Goal: Transaction & Acquisition: Obtain resource

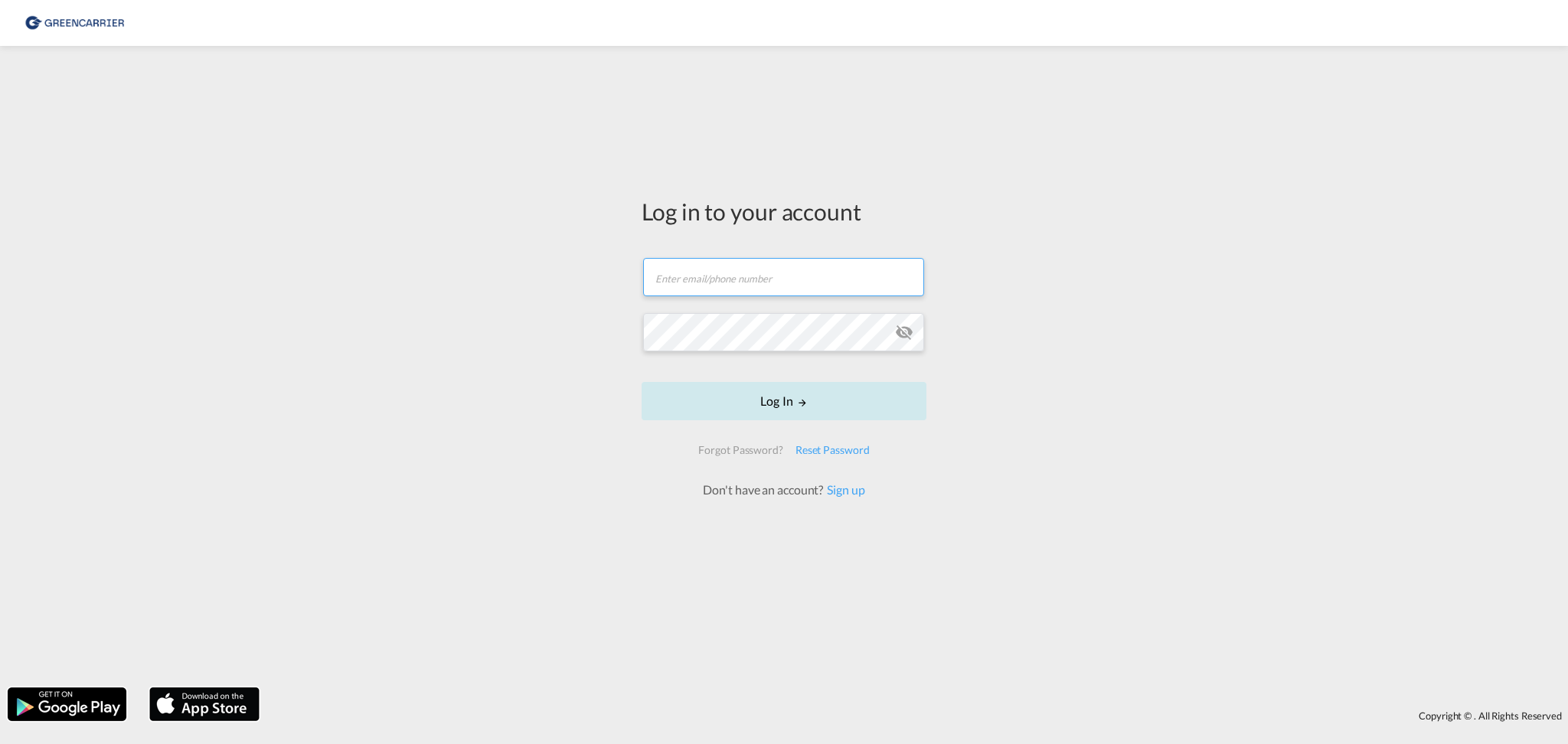
type input "shubham@cssdubai.com"
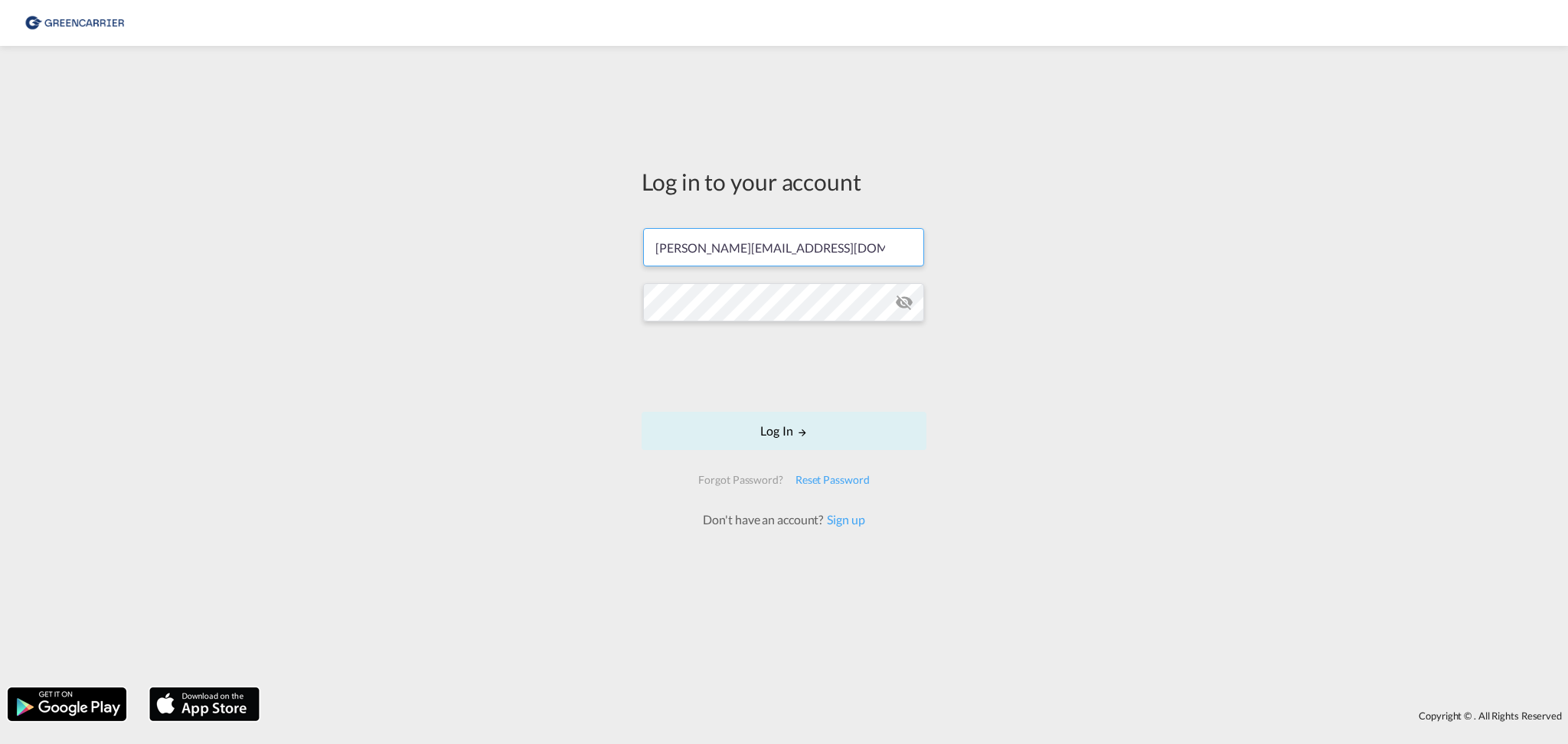
click at [797, 399] on div at bounding box center [784, 368] width 233 height 64
click at [788, 425] on button "Log In" at bounding box center [784, 431] width 285 height 38
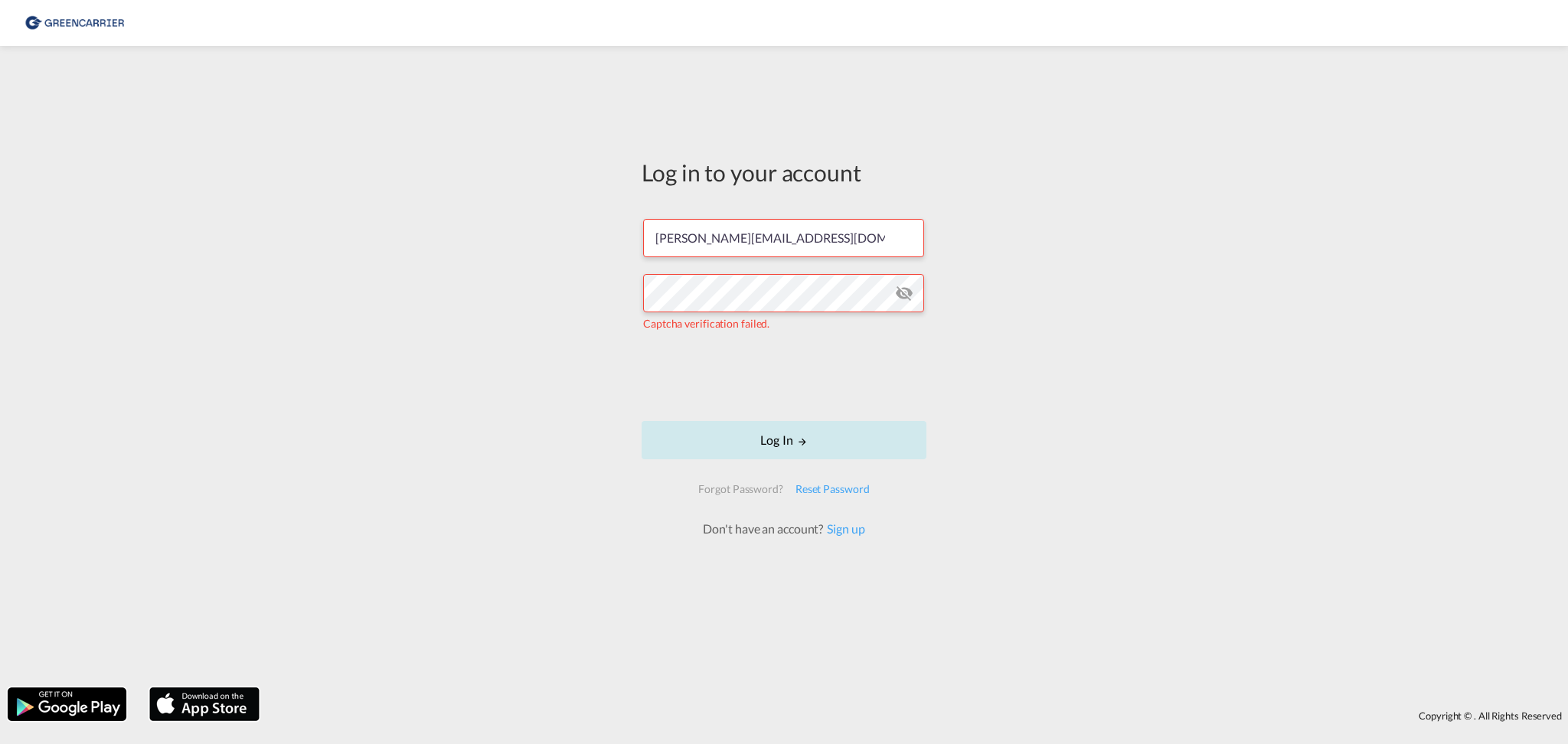
click at [768, 454] on button "Log In" at bounding box center [784, 439] width 285 height 38
click at [786, 441] on button "Log In" at bounding box center [784, 439] width 285 height 38
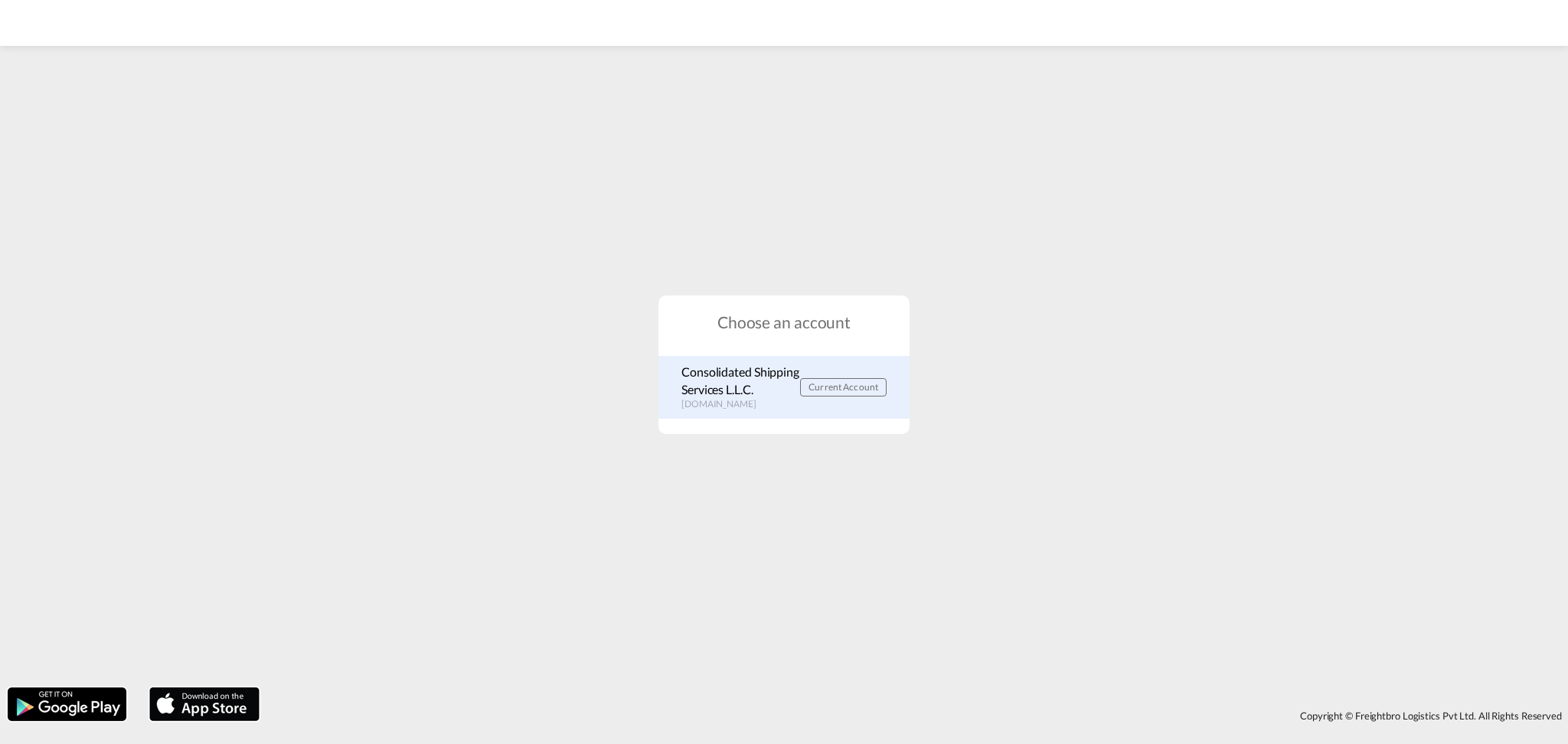
click at [766, 396] on p "Consolidated Shipping Services L.L.C." at bounding box center [741, 381] width 118 height 34
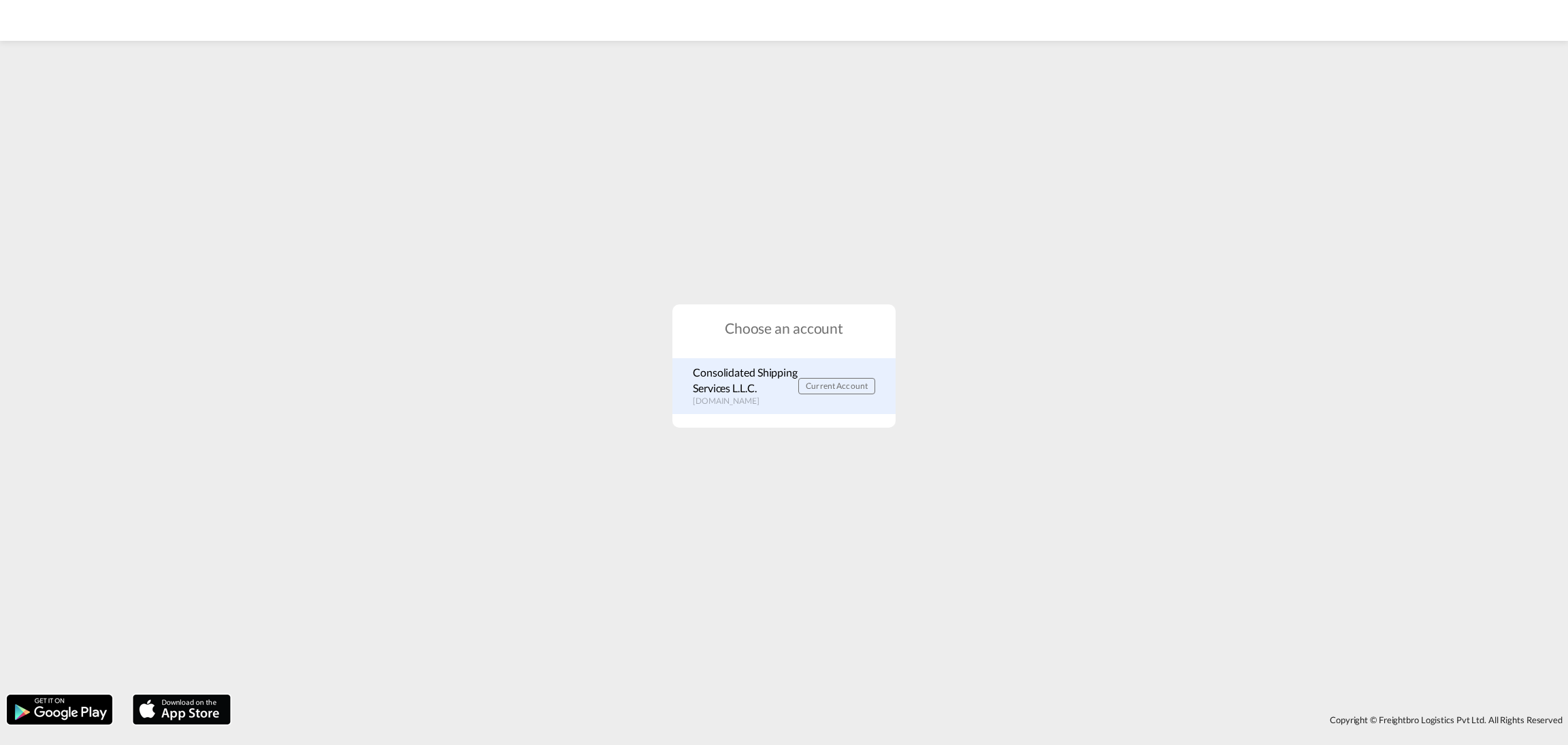
click at [810, 386] on span "Current Account" at bounding box center [836, 385] width 62 height 10
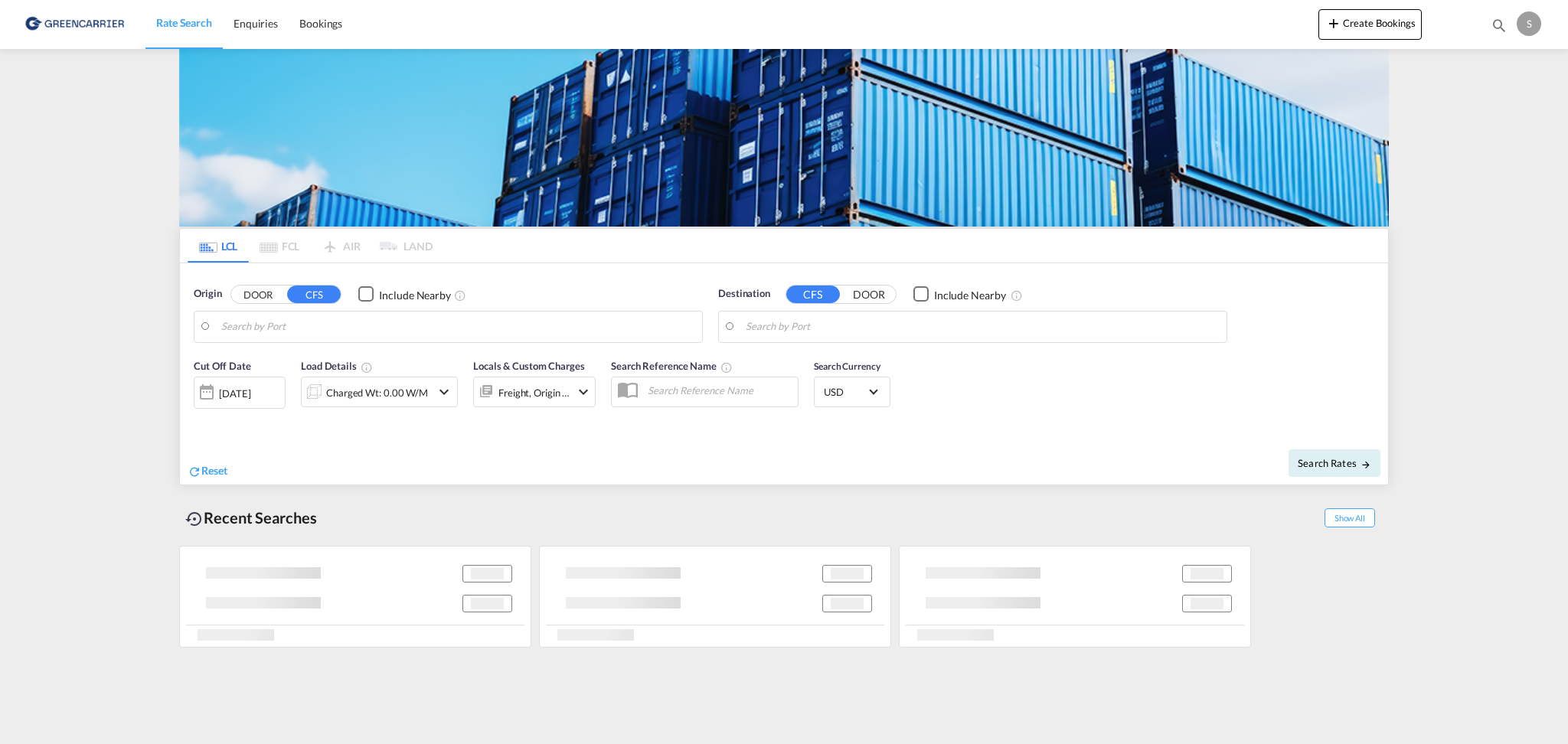
type input "DK-9632, [PERSON_NAME], [GEOGRAPHIC_DATA], [GEOGRAPHIC_DATA], [GEOGRAPHIC_DATA]…"
type input "[GEOGRAPHIC_DATA], [GEOGRAPHIC_DATA]"
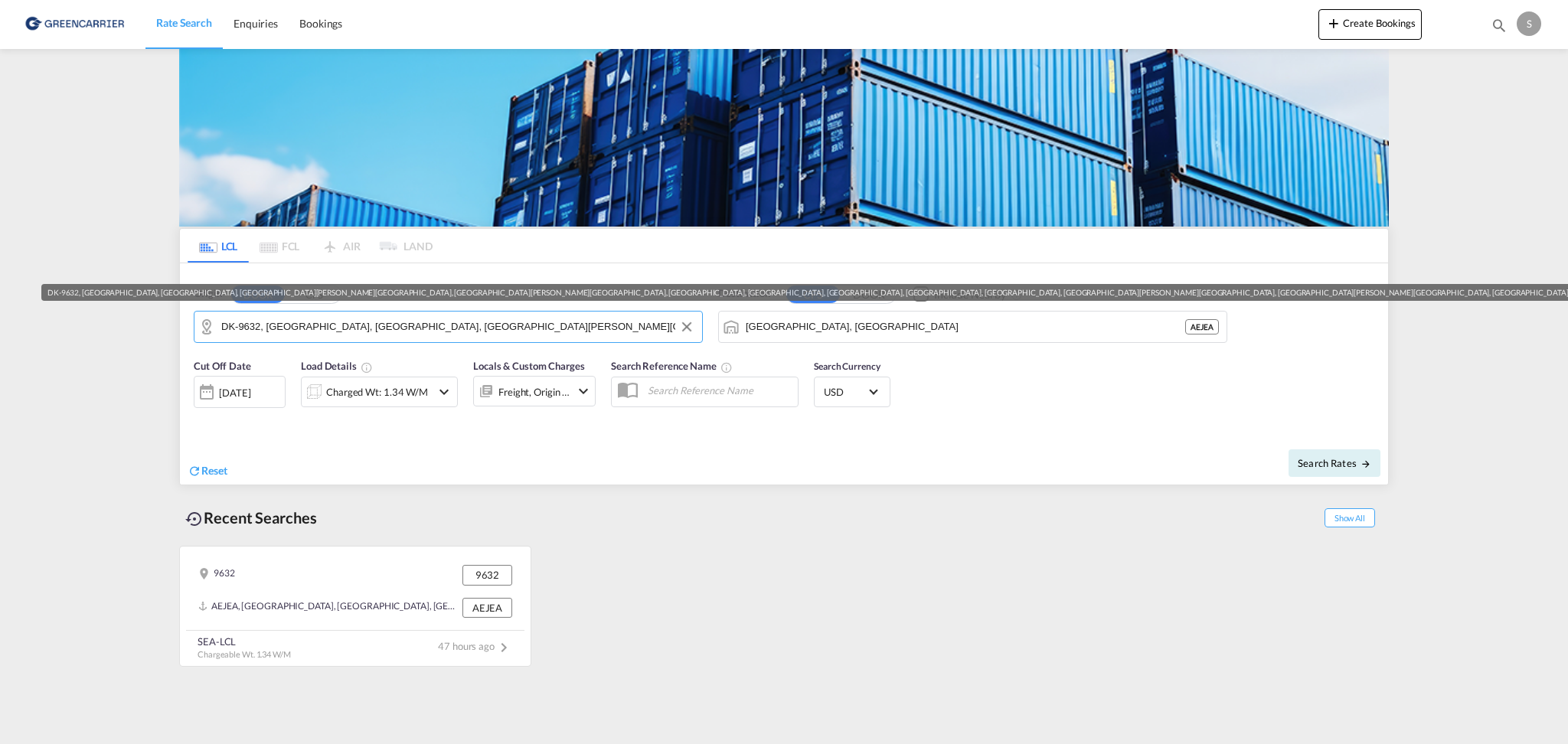
click at [309, 331] on input "DK-9632, [PERSON_NAME], [GEOGRAPHIC_DATA], [GEOGRAPHIC_DATA], [GEOGRAPHIC_DATA]…" at bounding box center [457, 326] width 473 height 23
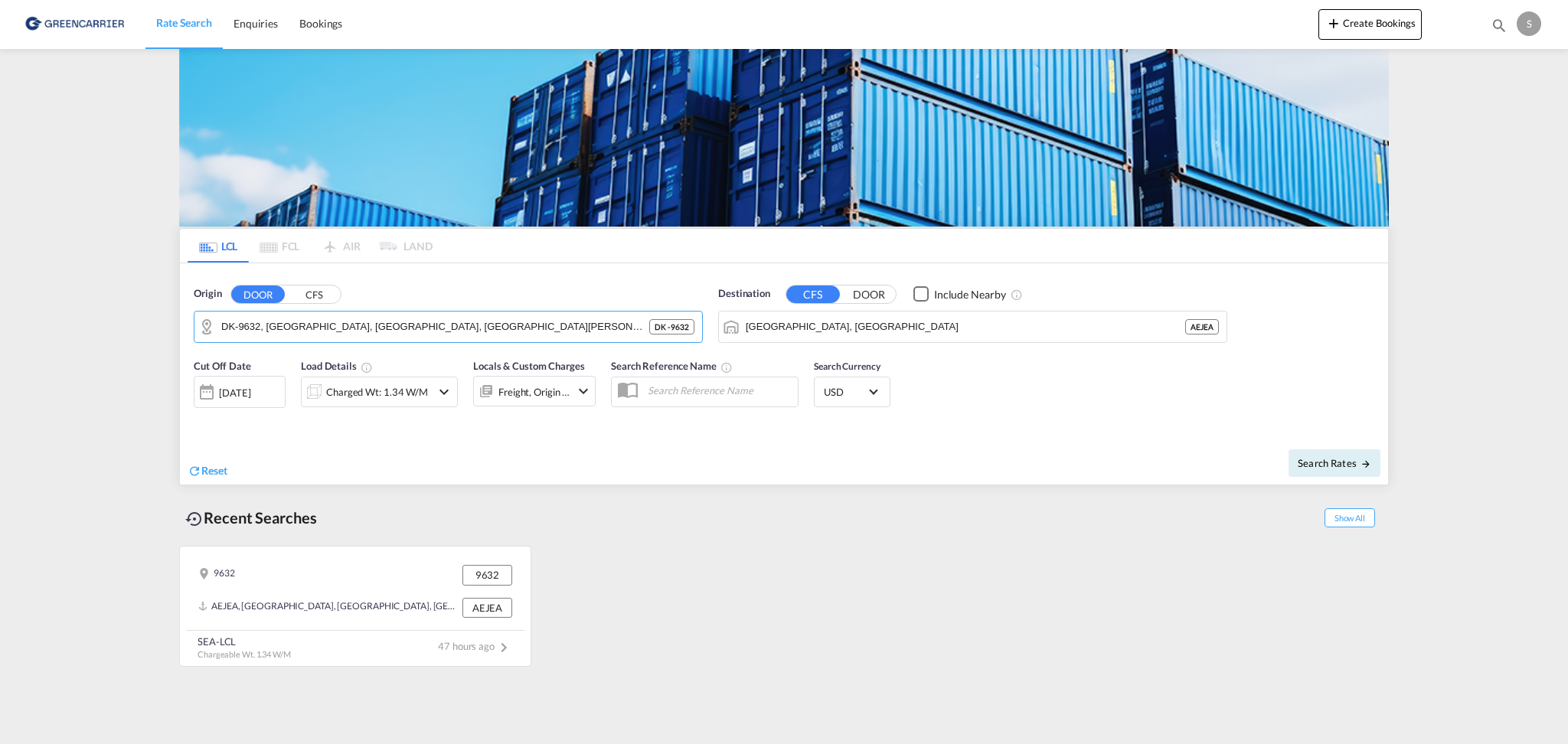
type input "5"
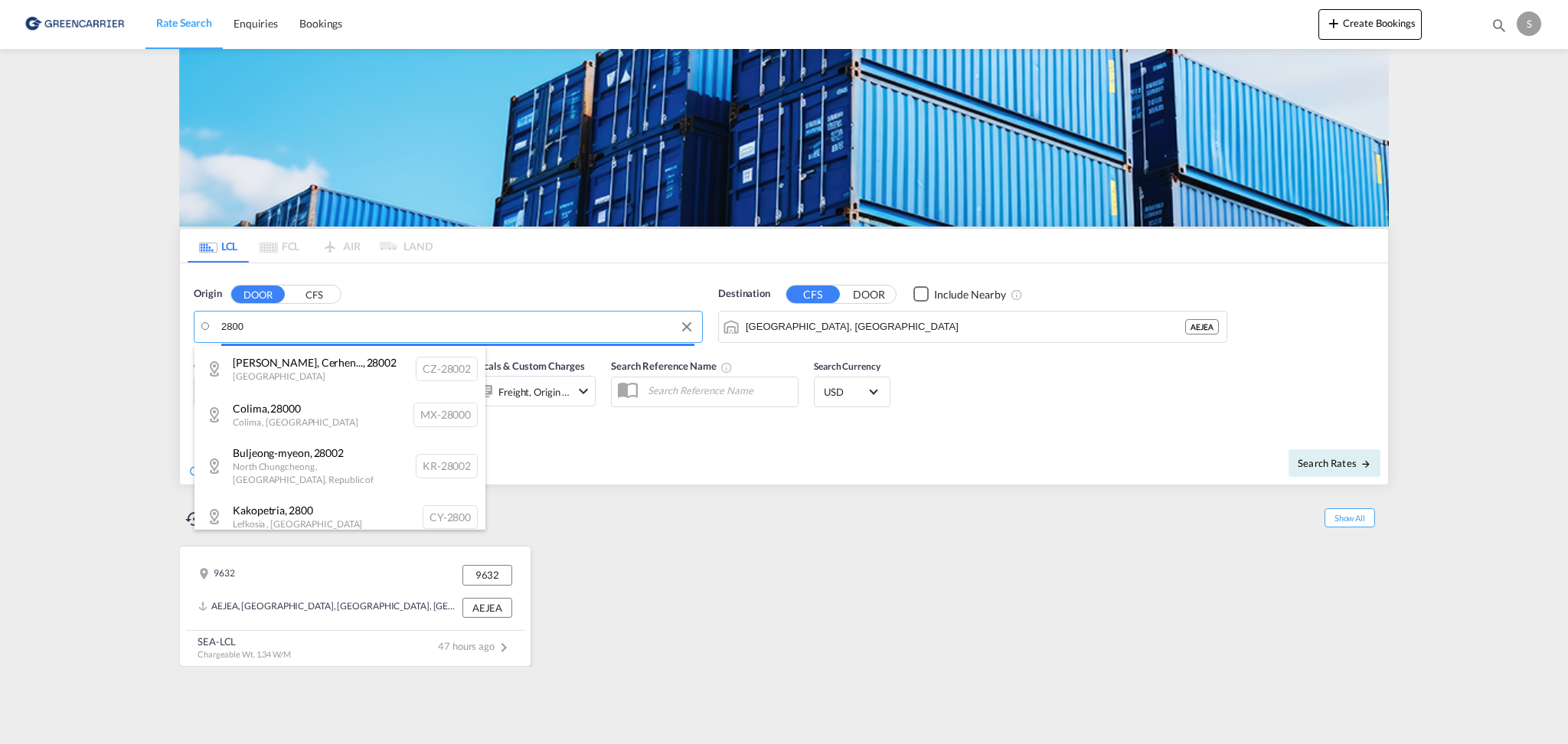
paste input "Kongens Lyngby"
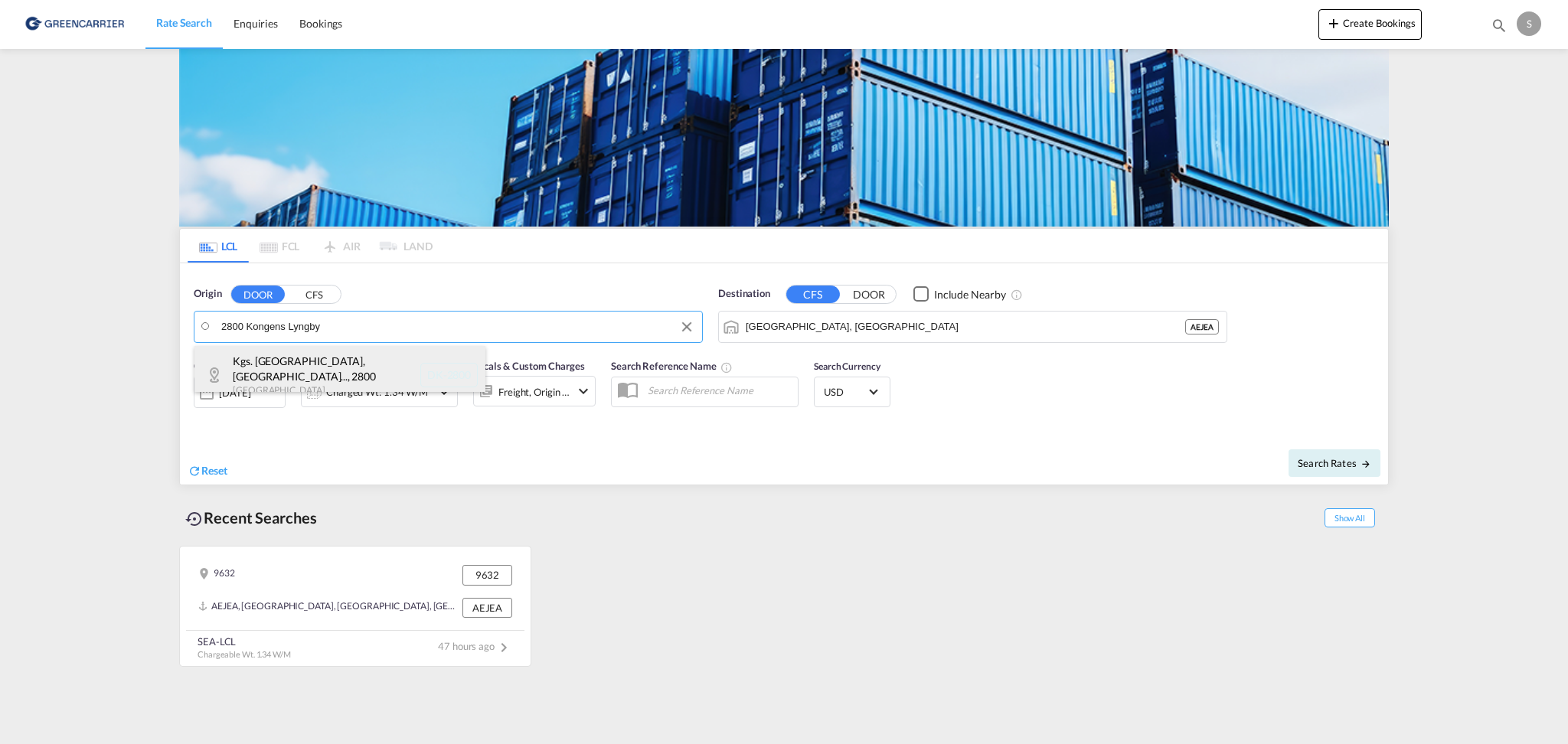
click at [298, 375] on div "Kgs. Lyngby, Kong... , 2800 Denmark DK-2800" at bounding box center [340, 375] width 291 height 58
type input "DK-2800, Kgs. [GEOGRAPHIC_DATA], Kongens Lyngby, [GEOGRAPHIC_DATA], [GEOGRAPHIC…"
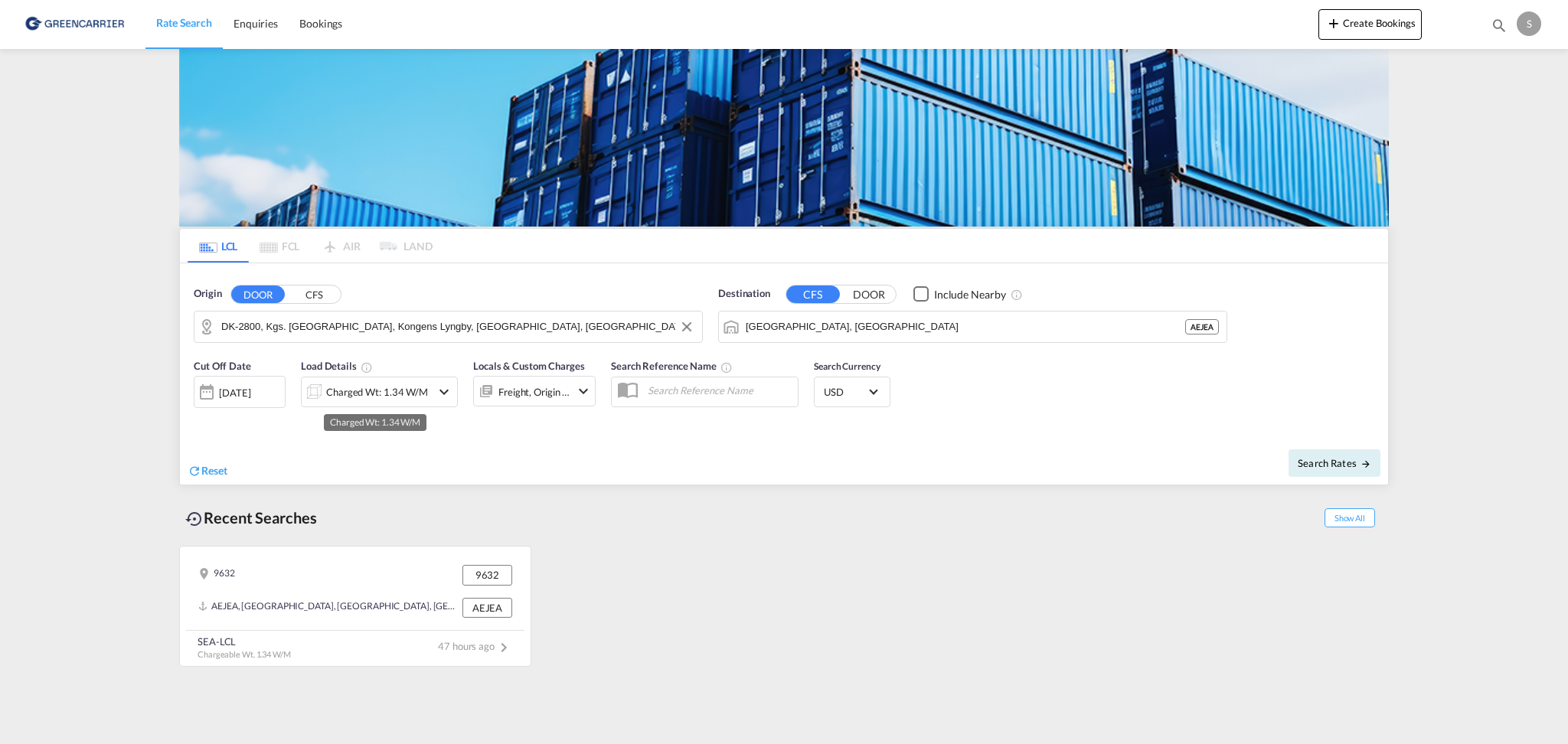
click at [329, 396] on div "Charged Wt: 1.34 W/M" at bounding box center [377, 392] width 102 height 22
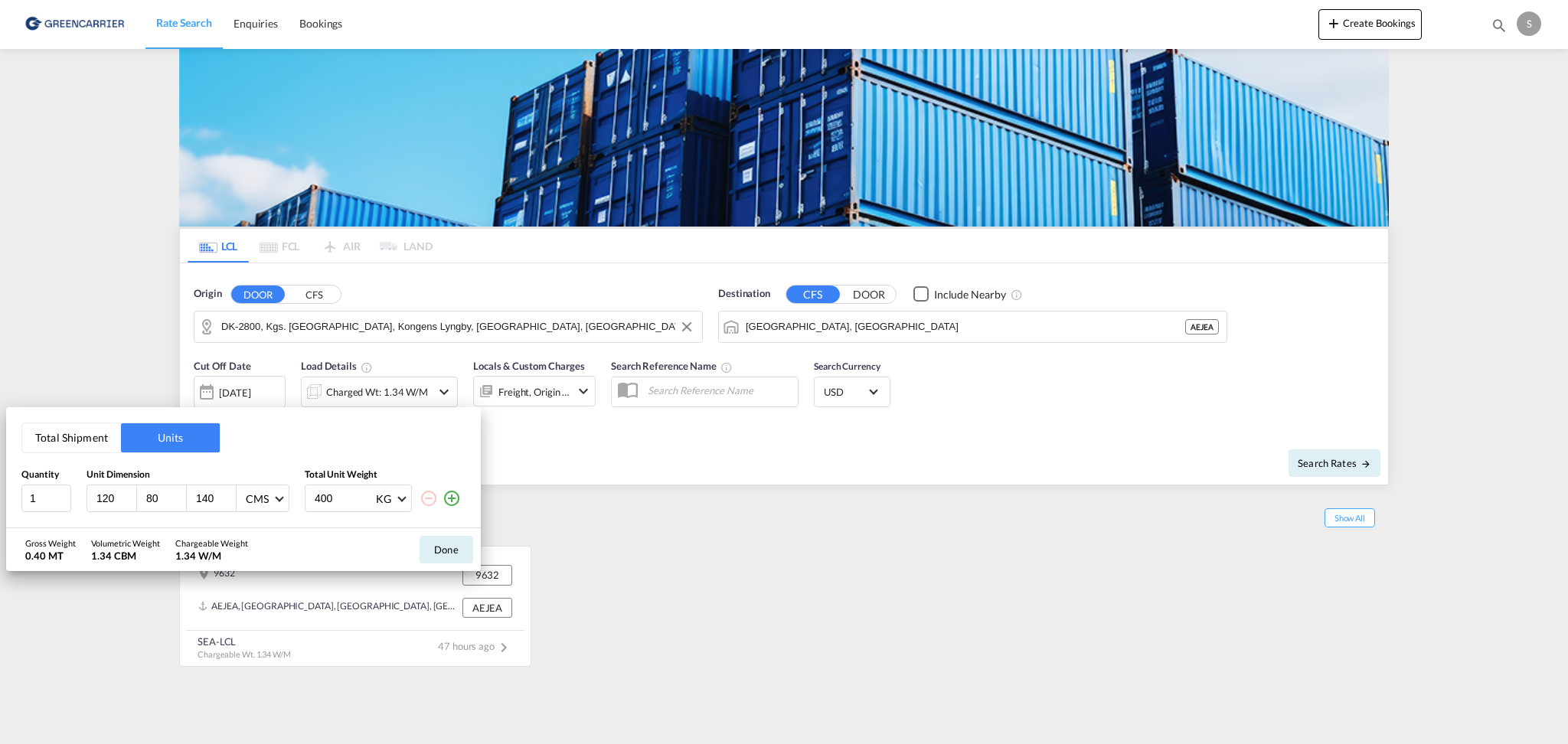
click at [160, 496] on input "80" at bounding box center [165, 499] width 41 height 14
type input "8"
type input "100"
type input "147"
click at [51, 497] on input "1" at bounding box center [47, 498] width 50 height 27
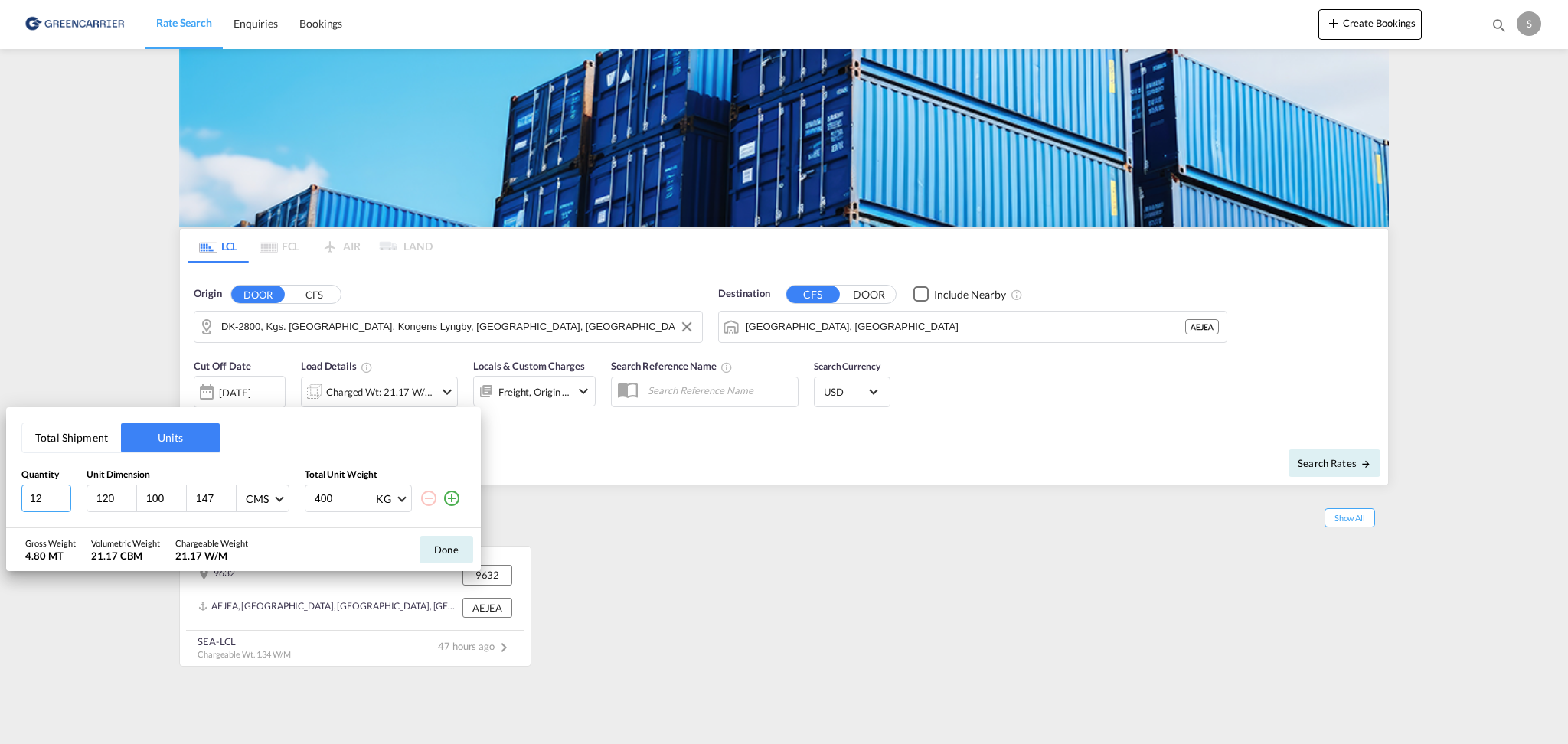
type input "1"
type input "2"
click at [326, 495] on input "400" at bounding box center [344, 498] width 62 height 26
type input "338"
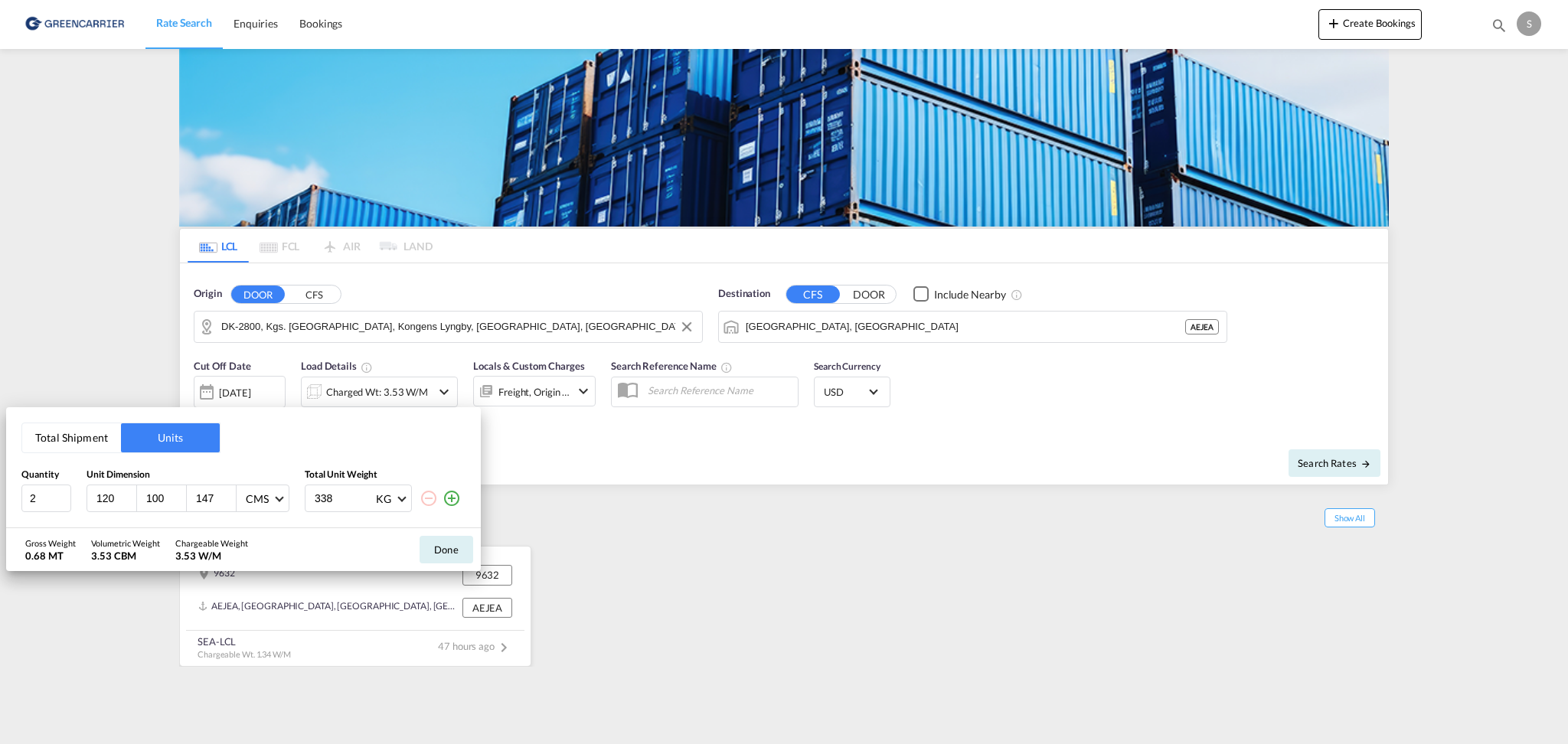
click at [452, 557] on button "Done" at bounding box center [446, 549] width 54 height 27
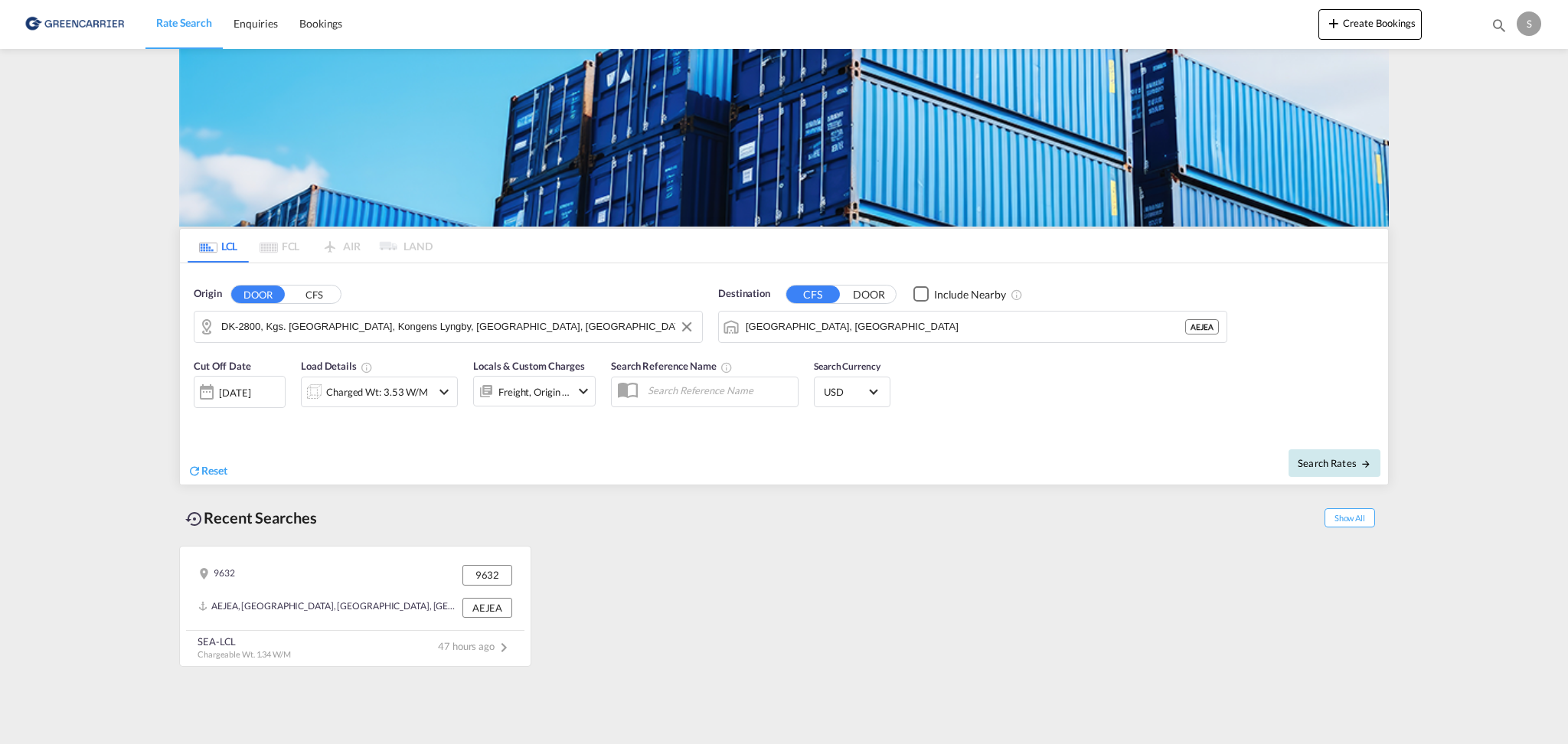
click at [1320, 453] on button "Search Rates" at bounding box center [1335, 463] width 92 height 27
type input "2800 to AEJEA / 18 Sep 2025"
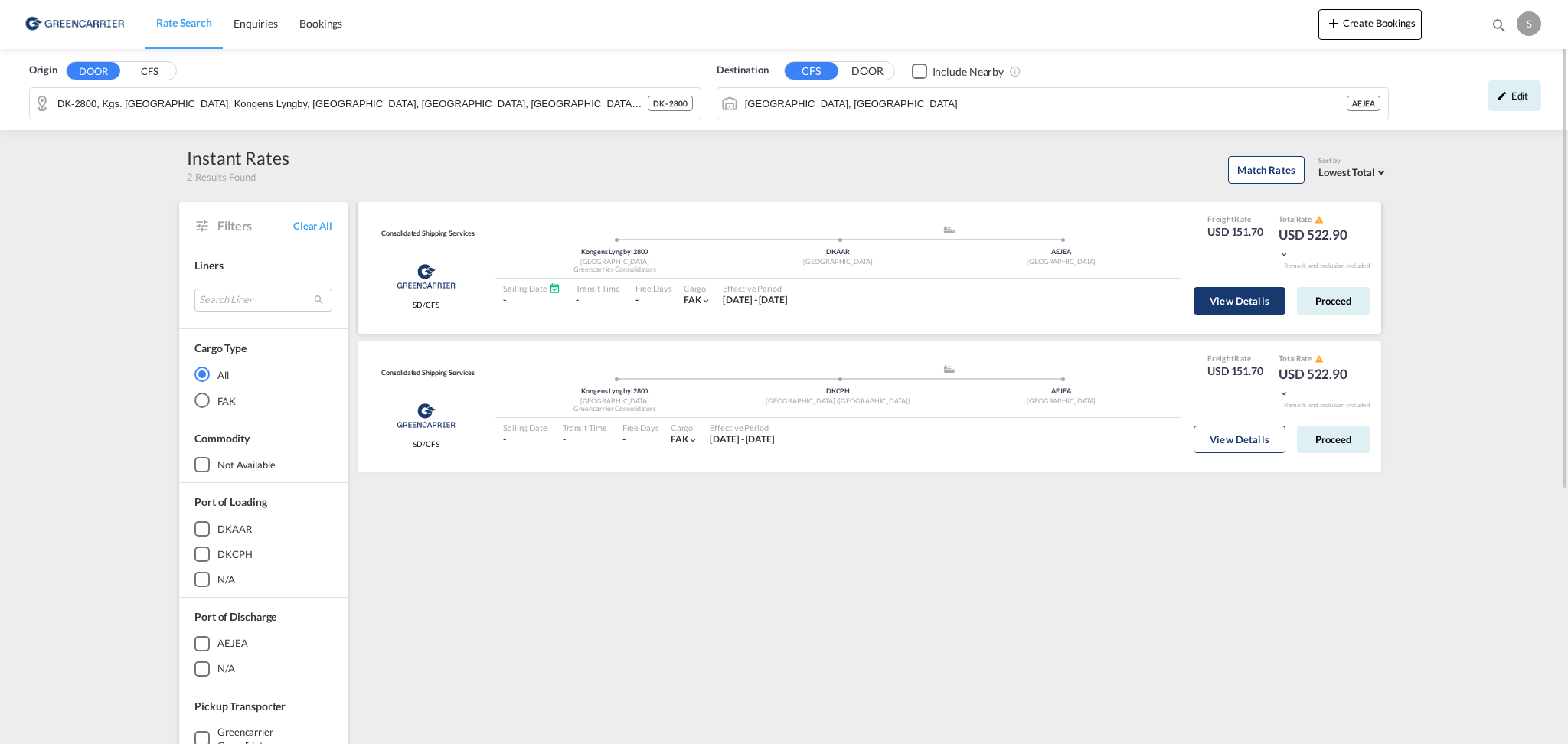
click at [1258, 309] on button "View Details" at bounding box center [1240, 300] width 92 height 27
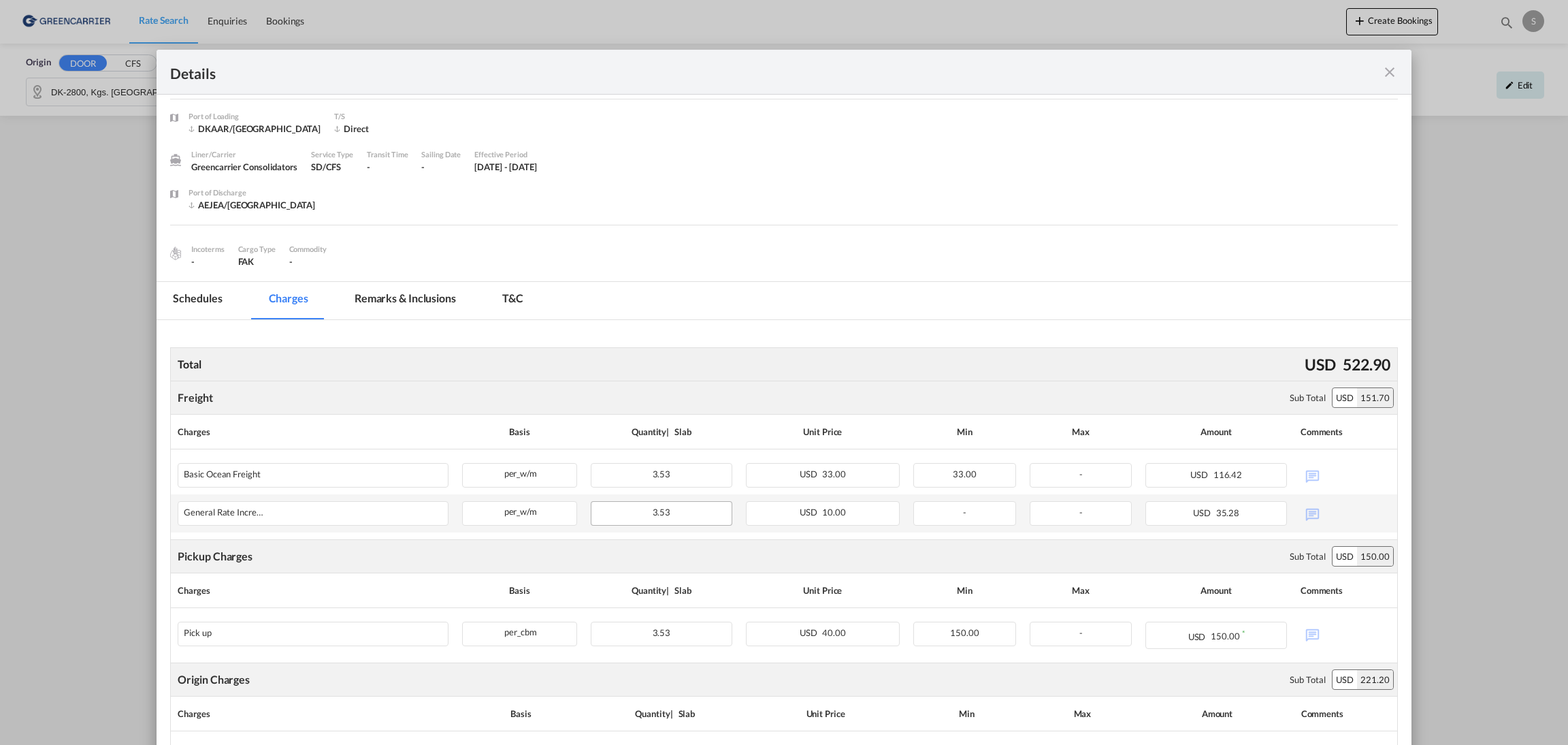
scroll to position [48, 0]
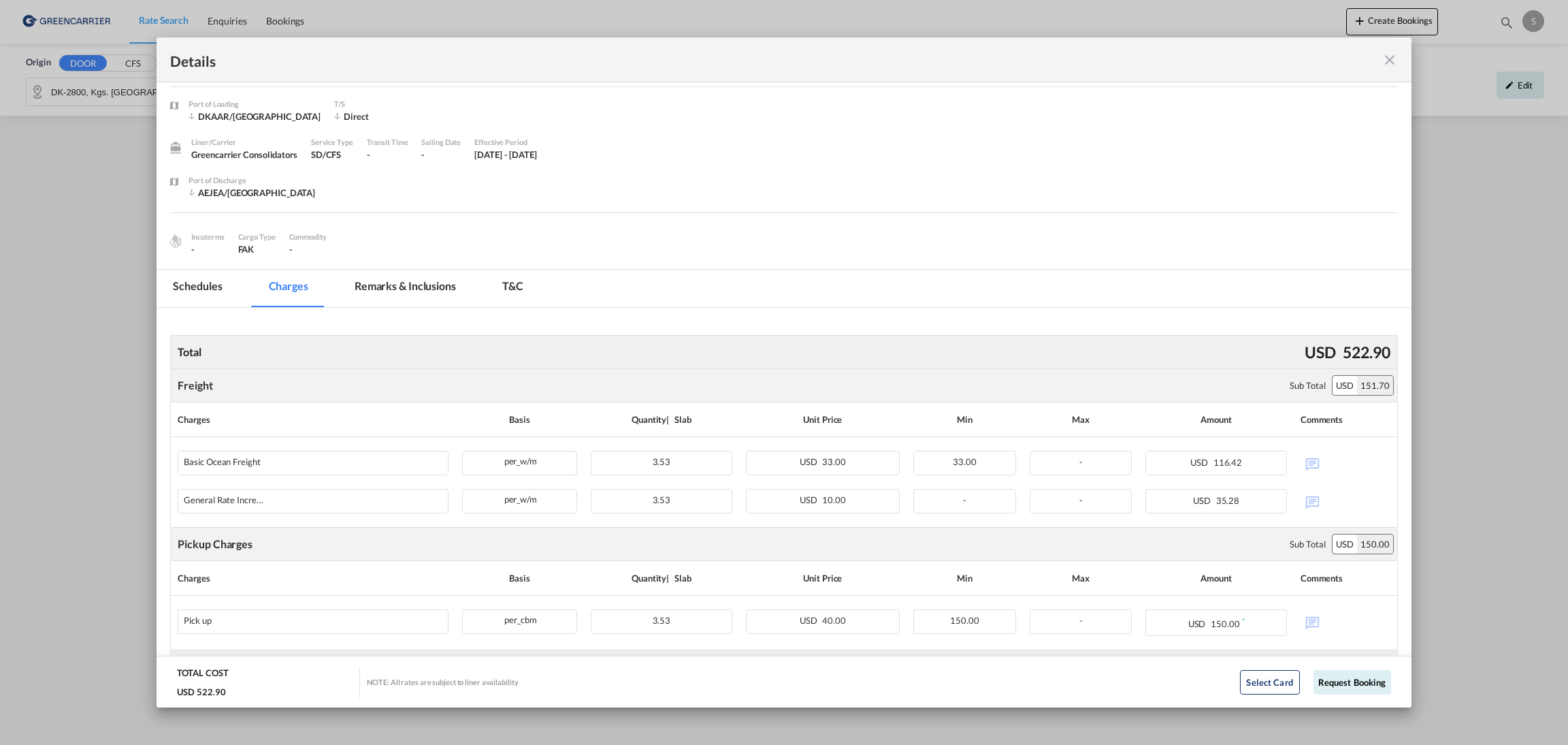
click at [1393, 61] on div "Details" at bounding box center [783, 60] width 1254 height 45
click at [1390, 61] on md-icon "icon-close fg-AAA8AD m-0 cursor" at bounding box center [1390, 60] width 17 height 17
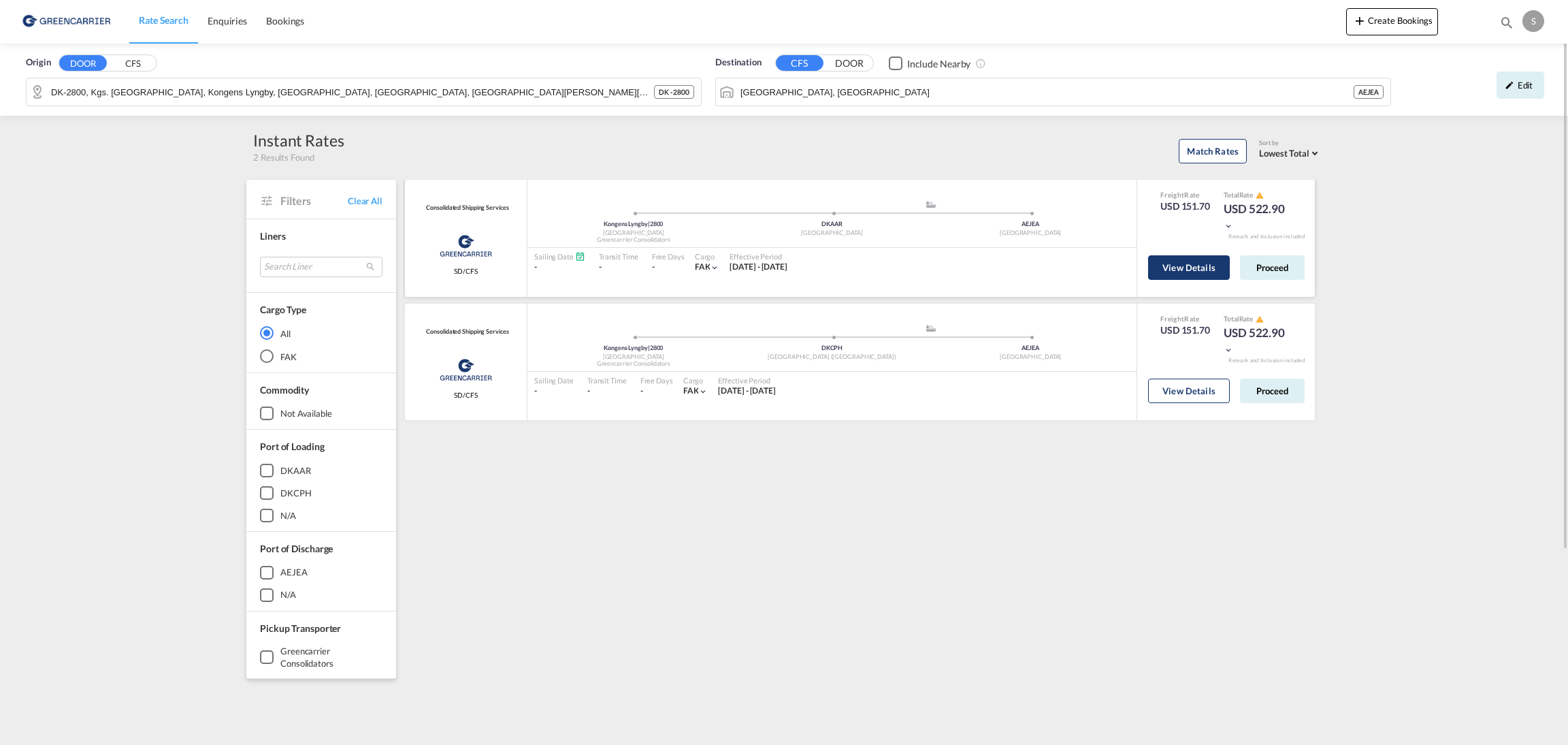
click at [1184, 259] on button "View Details" at bounding box center [1189, 267] width 82 height 24
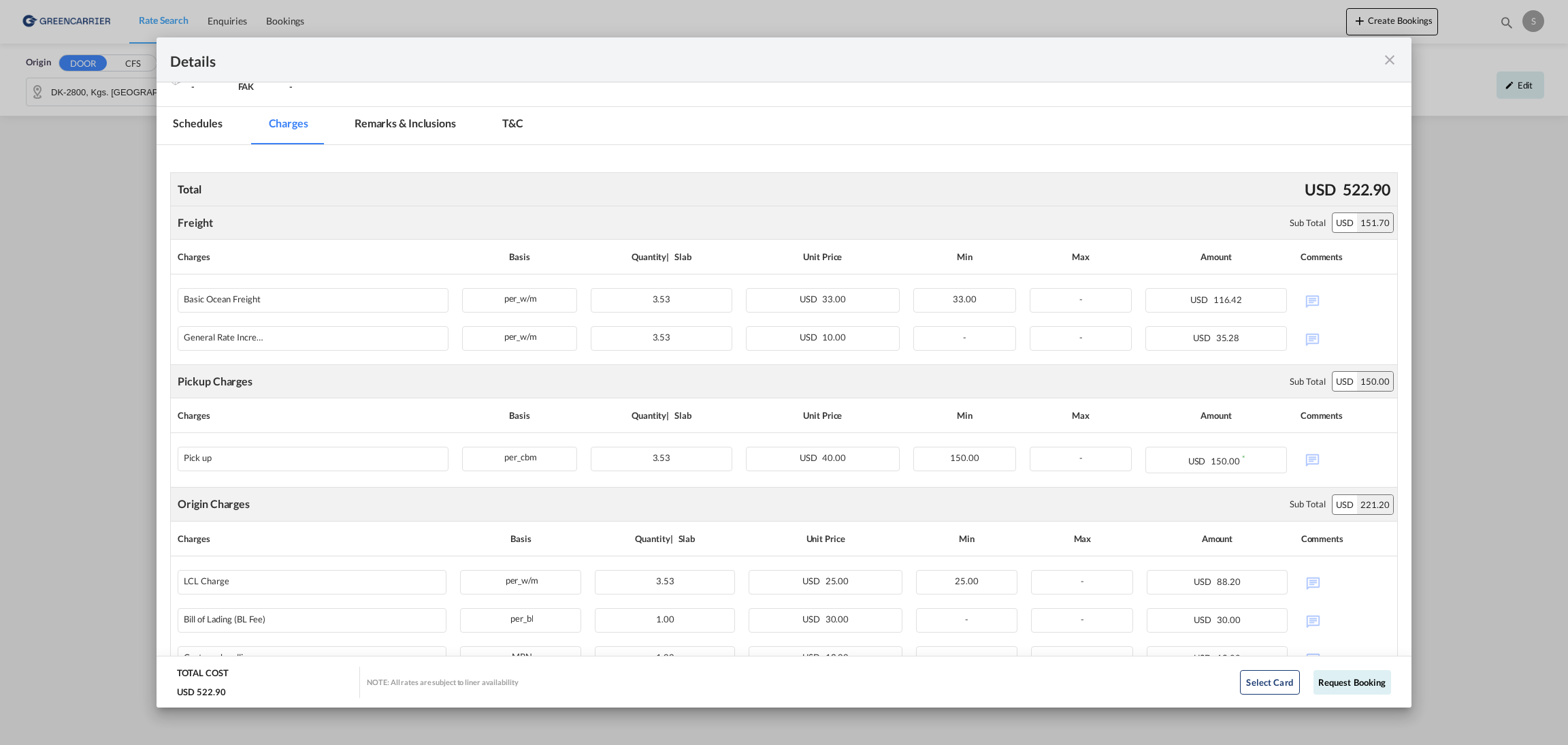
scroll to position [306, 0]
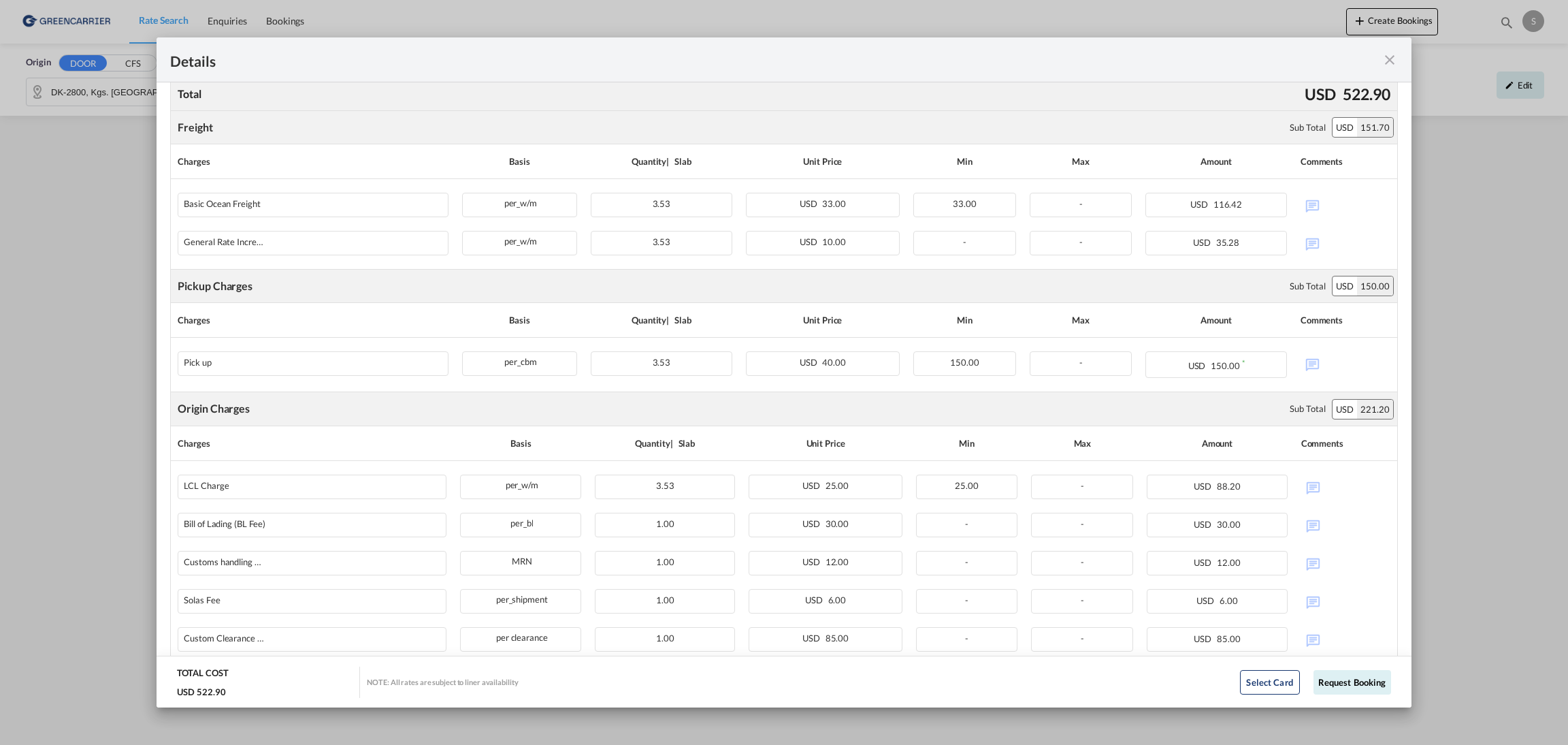
click at [1391, 66] on md-icon "icon-close fg-AAA8AD m-0 cursor" at bounding box center [1390, 60] width 17 height 17
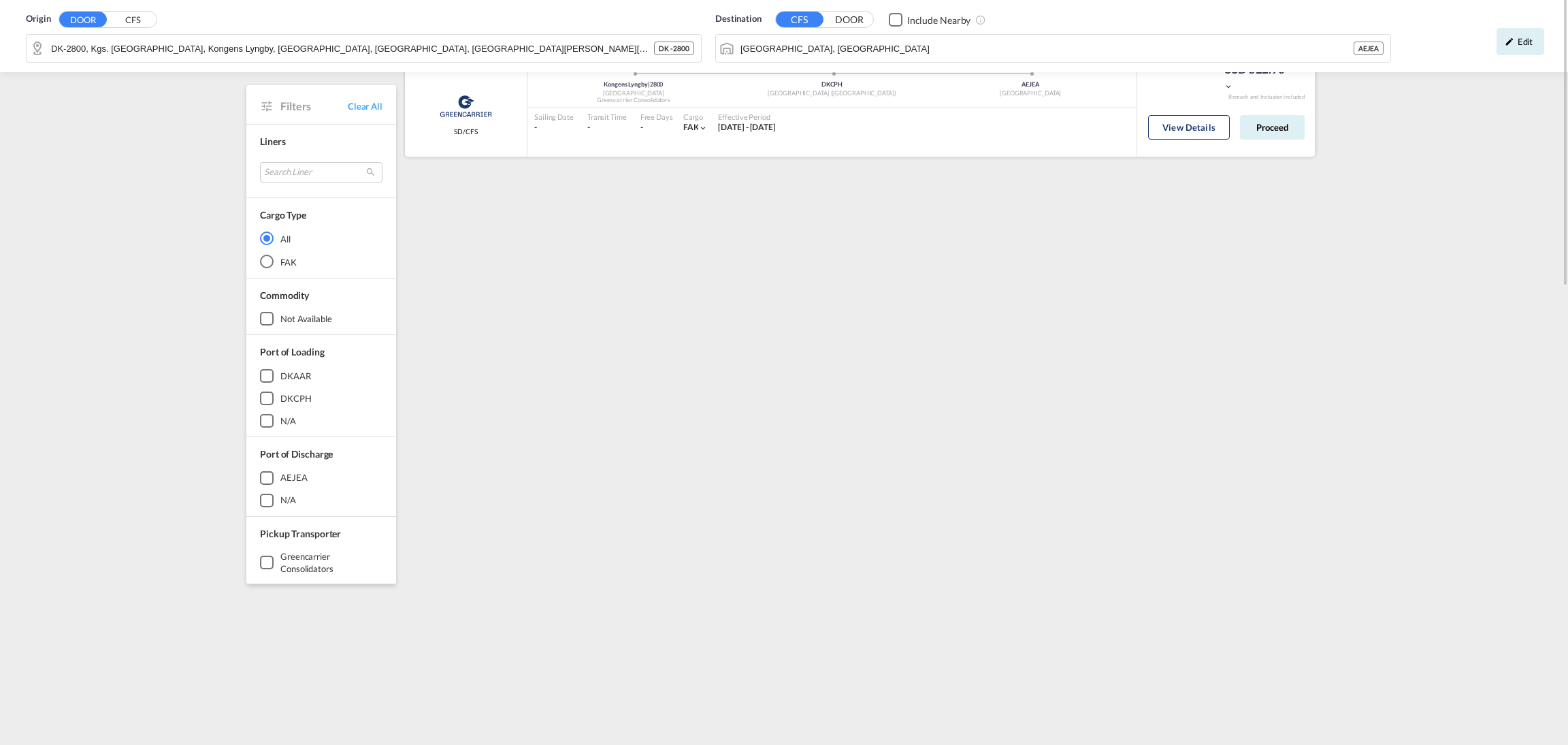
scroll to position [0, 0]
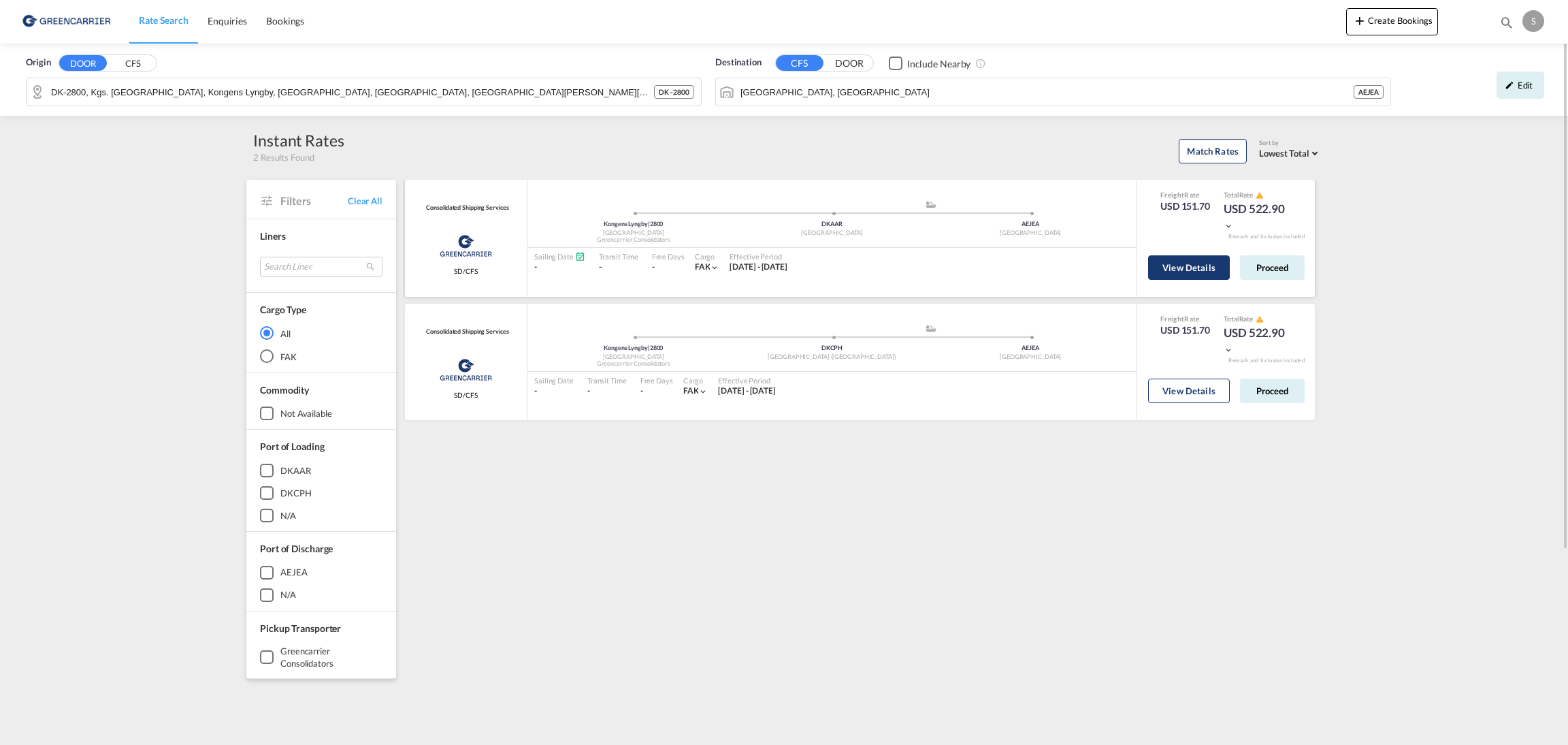
click at [1197, 266] on button "View Details" at bounding box center [1189, 267] width 82 height 24
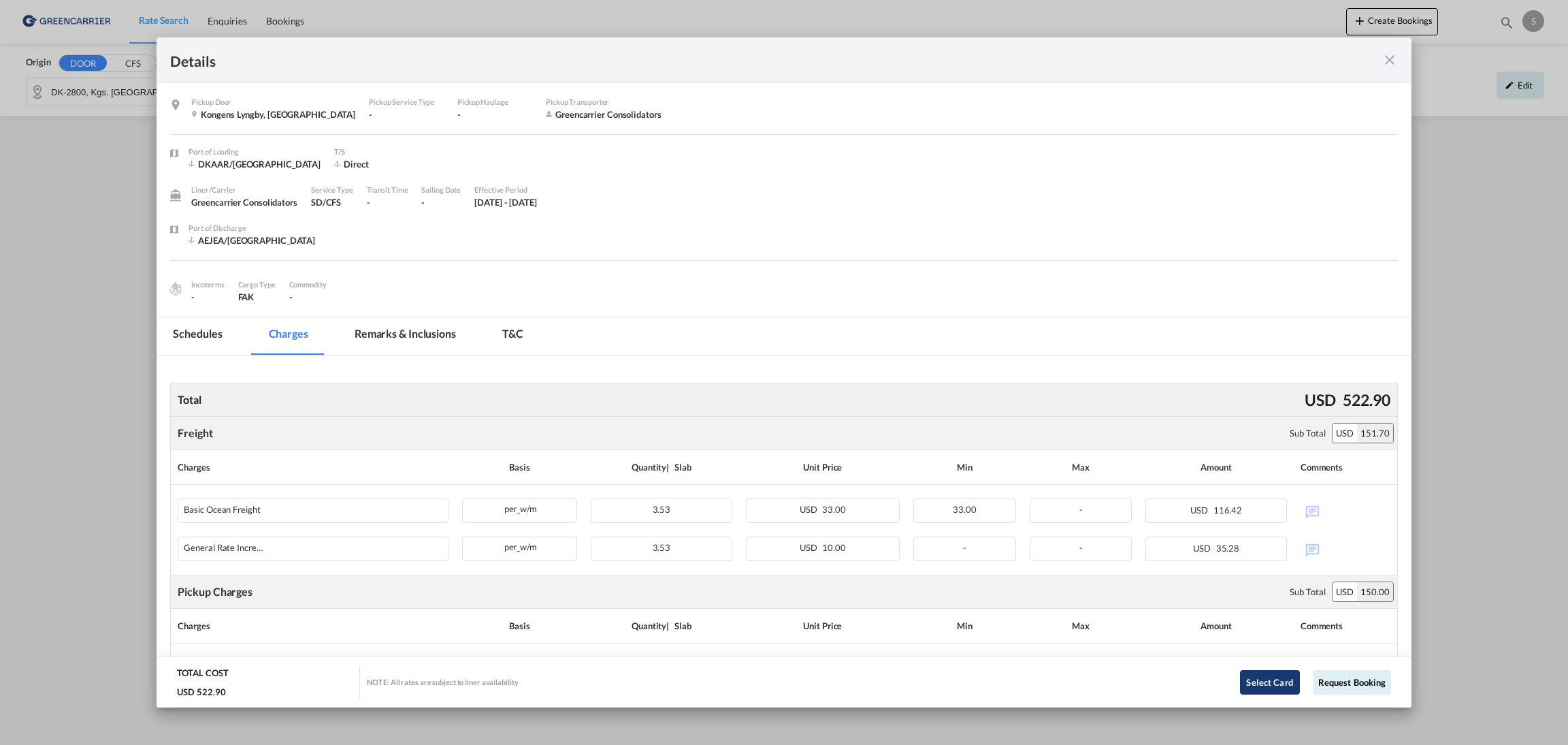
click at [1252, 661] on button "Select Card" at bounding box center [1269, 682] width 60 height 24
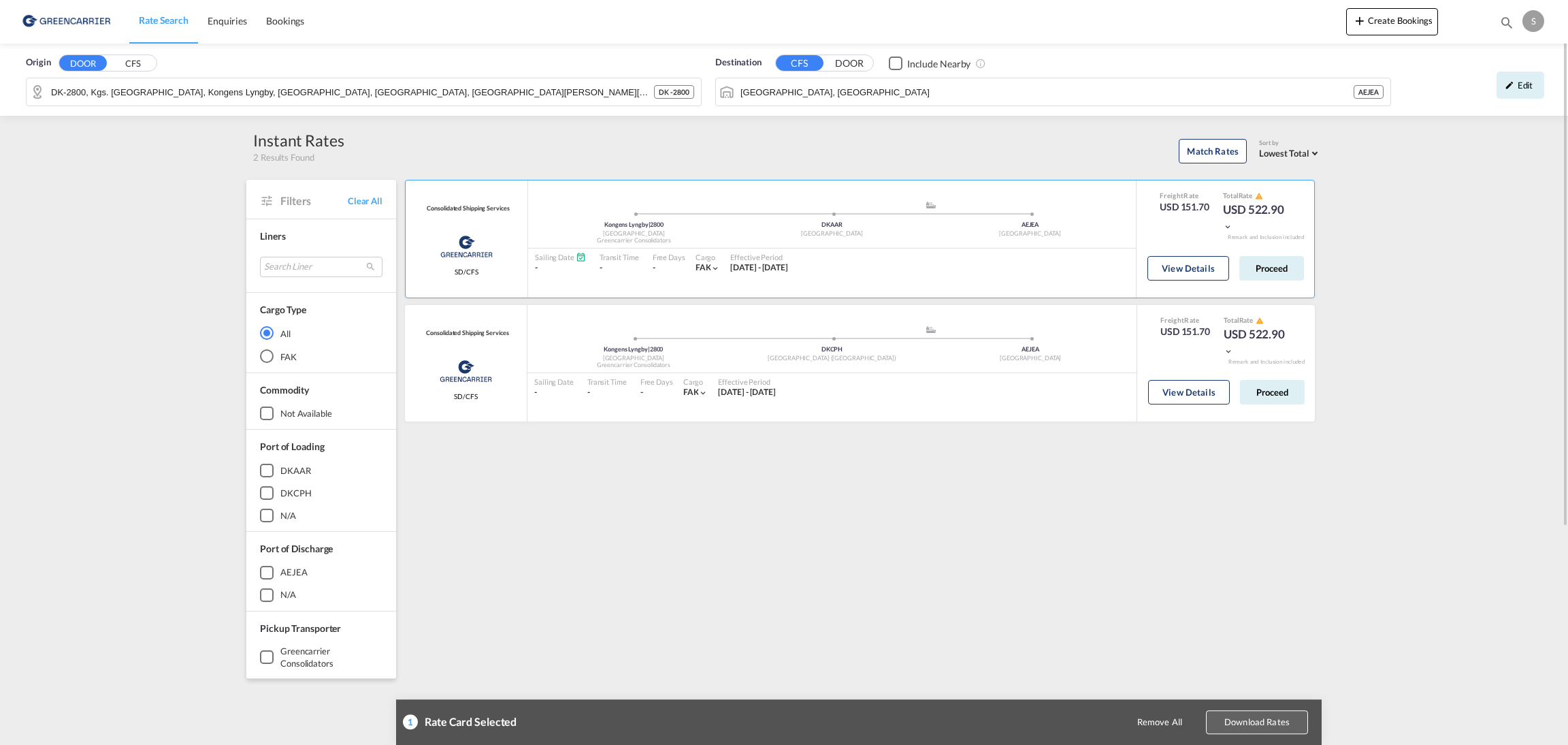
click at [1238, 661] on button "Download Rates" at bounding box center [1256, 722] width 102 height 24
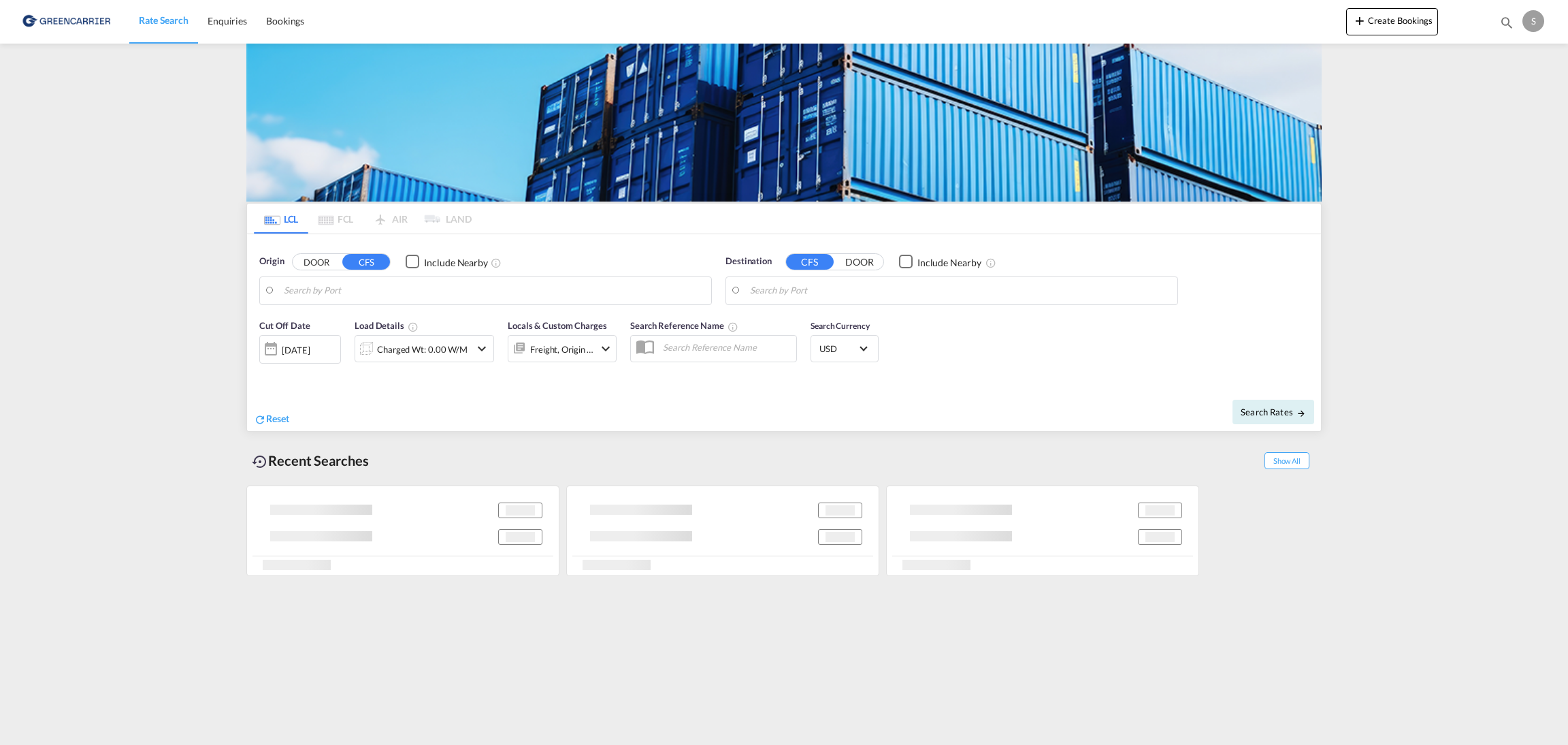
type input "DK-2800, Kgs. [GEOGRAPHIC_DATA], Kongens Lyngby, [GEOGRAPHIC_DATA], [GEOGRAPHIC…"
type input "[GEOGRAPHIC_DATA], [GEOGRAPHIC_DATA]"
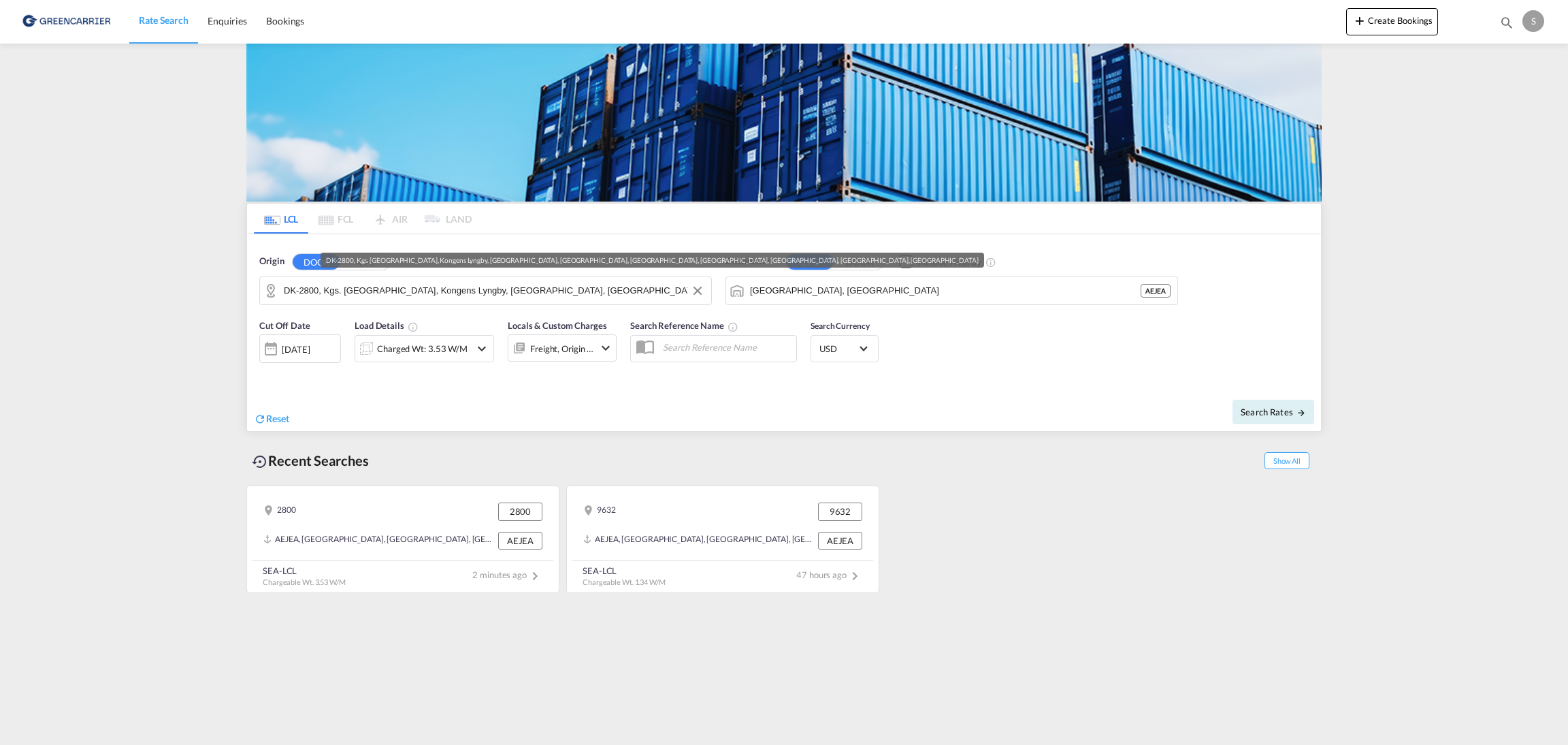
click at [360, 292] on input "DK-2800, Kgs. [GEOGRAPHIC_DATA], Kongens Lyngby, [GEOGRAPHIC_DATA], [GEOGRAPHIC…" at bounding box center [494, 290] width 420 height 20
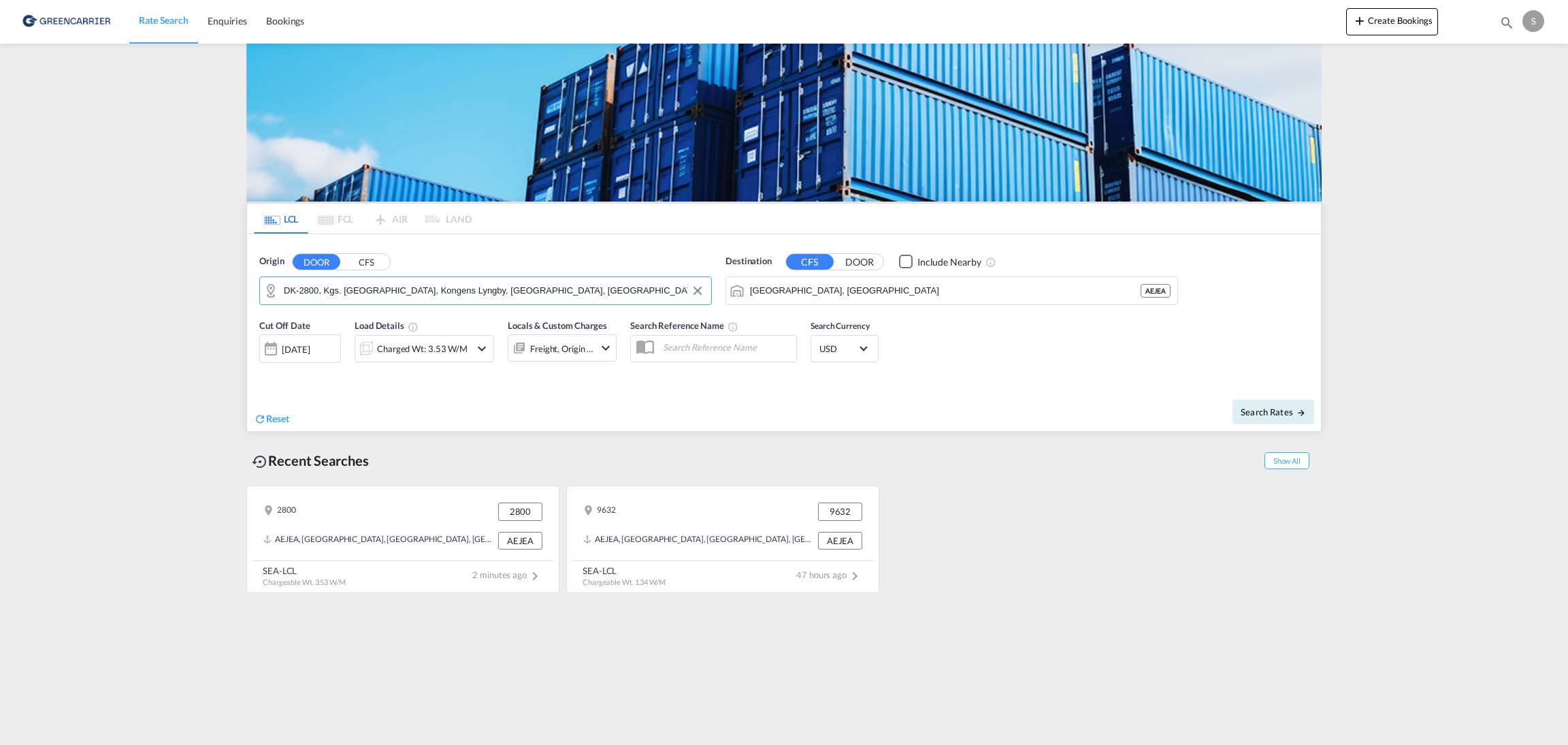
paste input "9632 Møldrup"
paste input "DK-"
drag, startPoint x: 358, startPoint y: 292, endPoint x: 164, endPoint y: 302, distance: 194.3
click at [280, 286] on md-input-container "DK-9632 Møldrup" at bounding box center [485, 290] width 451 height 27
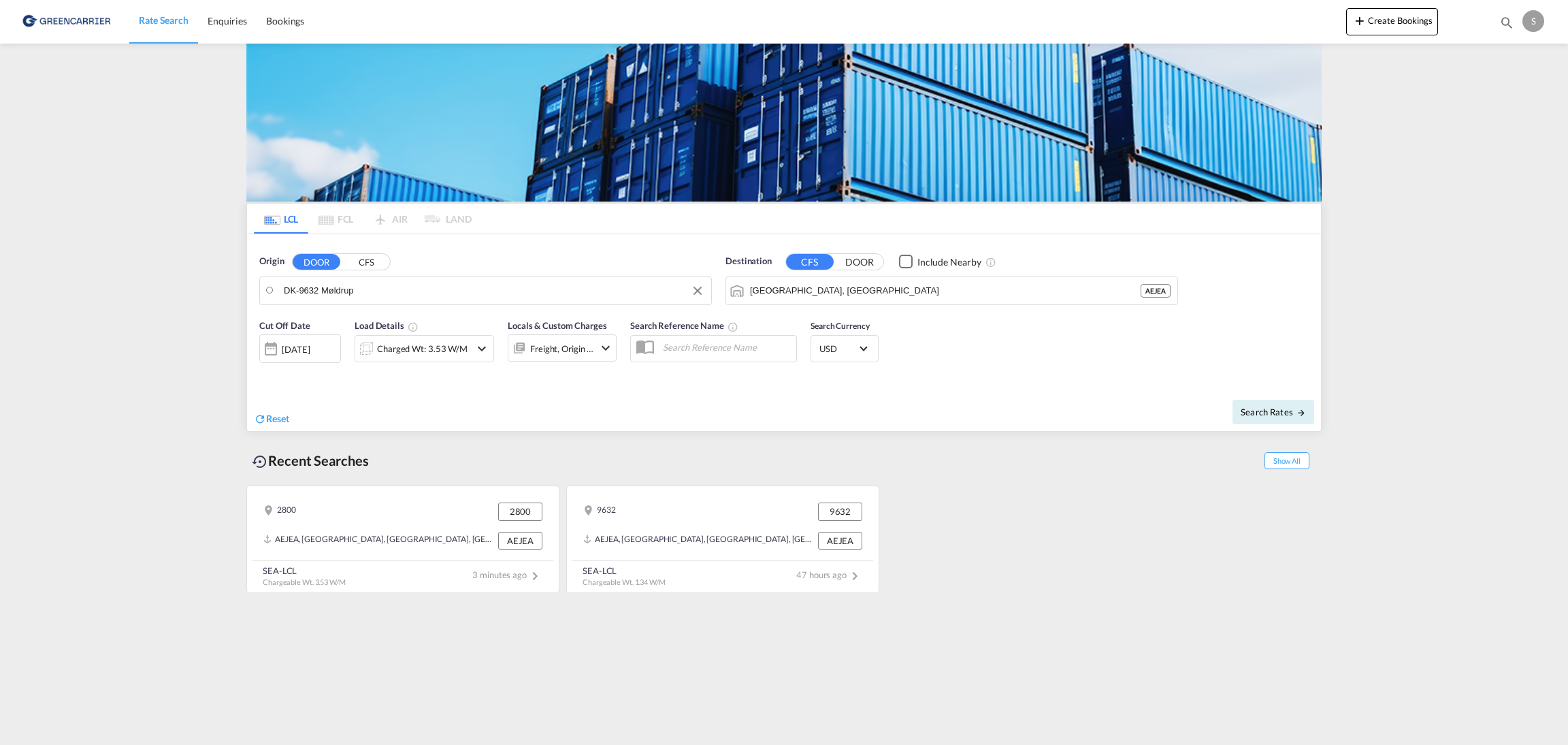
click at [283, 284] on md-input-container "DK-9632 Møldrup" at bounding box center [485, 290] width 451 height 27
click at [301, 294] on input "DK-9632 Møldrup" at bounding box center [494, 290] width 420 height 20
click at [303, 294] on input "DK-9632 Møldrup" at bounding box center [494, 290] width 420 height 20
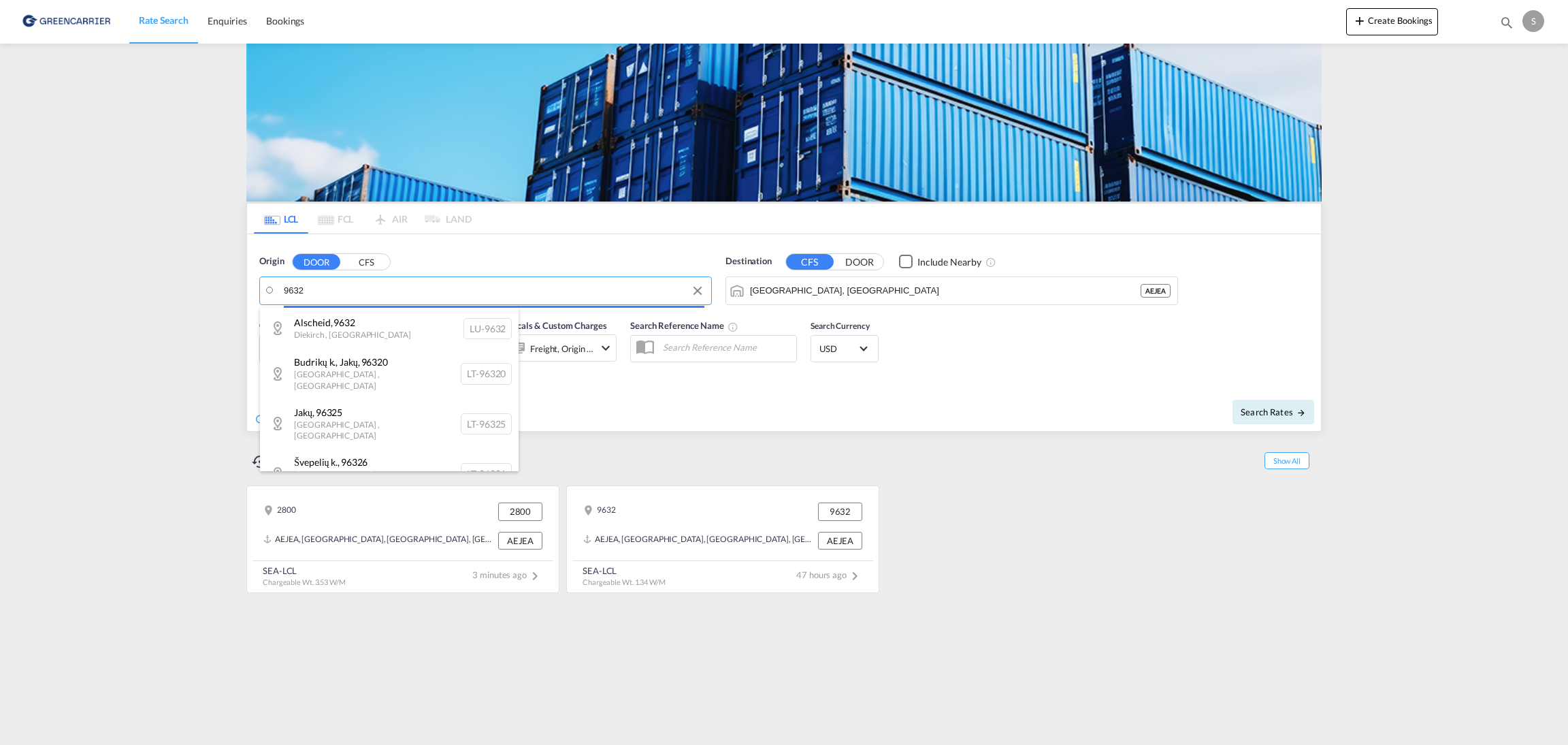
paste input "Møldrup"
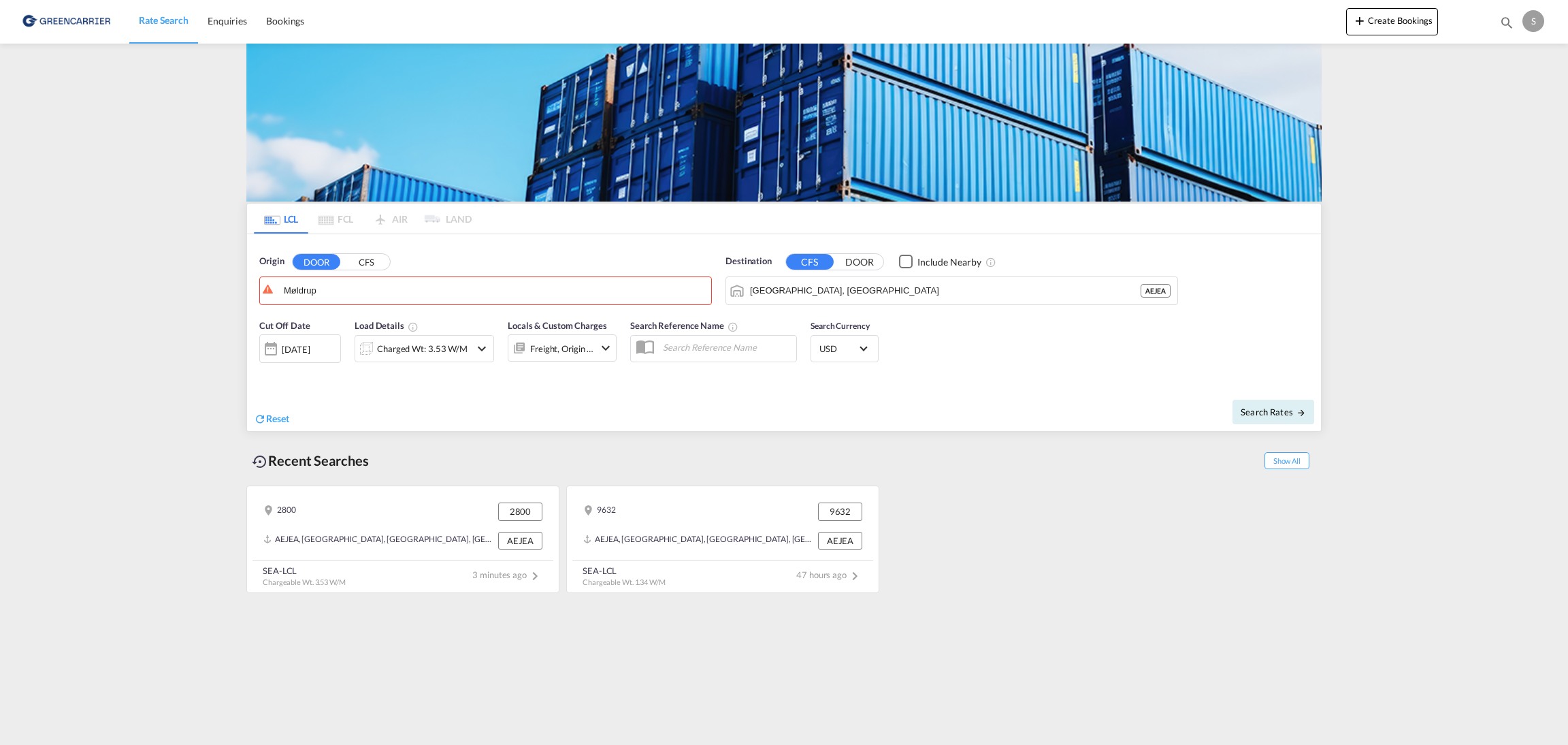
drag, startPoint x: 295, startPoint y: 307, endPoint x: 218, endPoint y: 322, distance: 78.4
click at [303, 295] on input "Møldrup" at bounding box center [494, 290] width 420 height 20
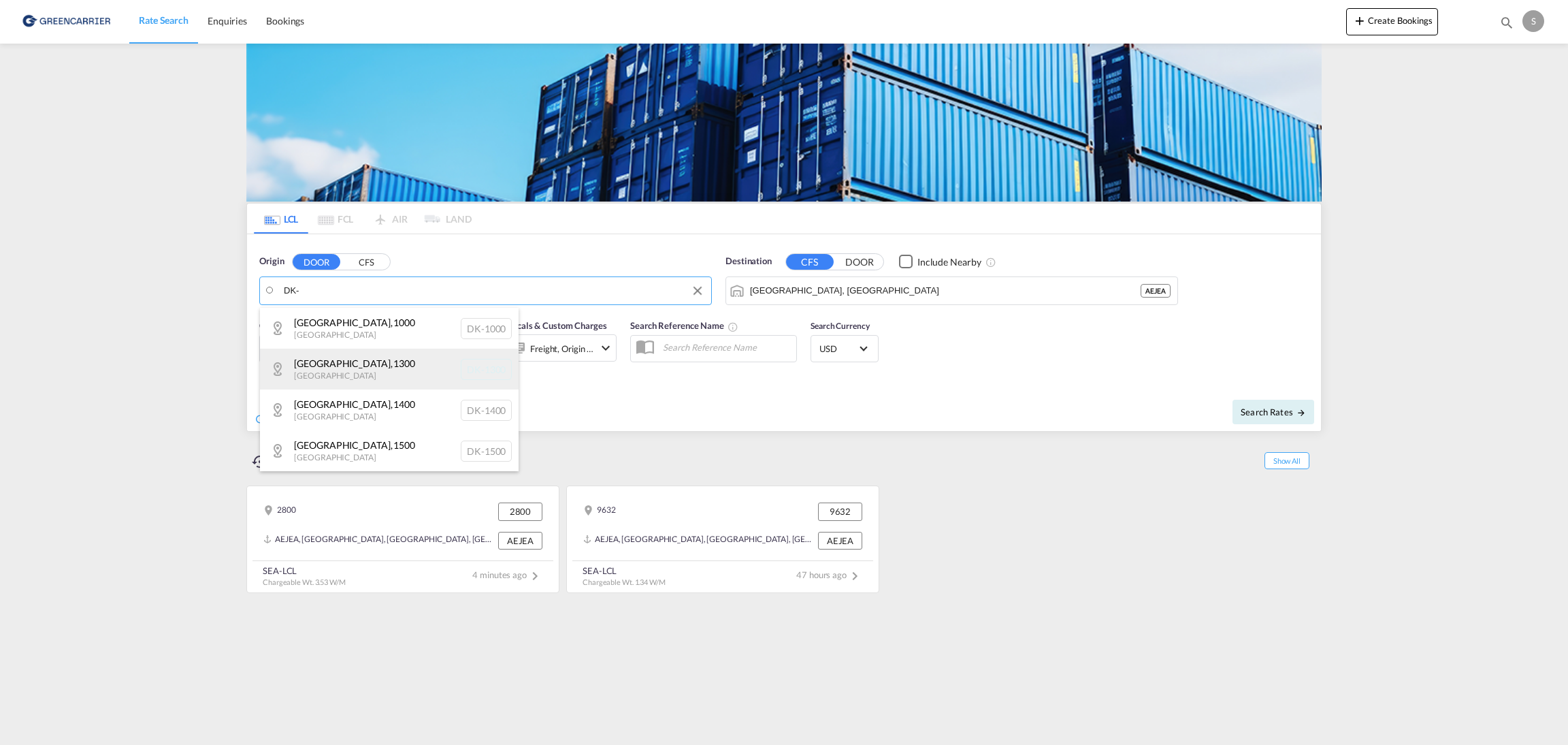
type input "9"
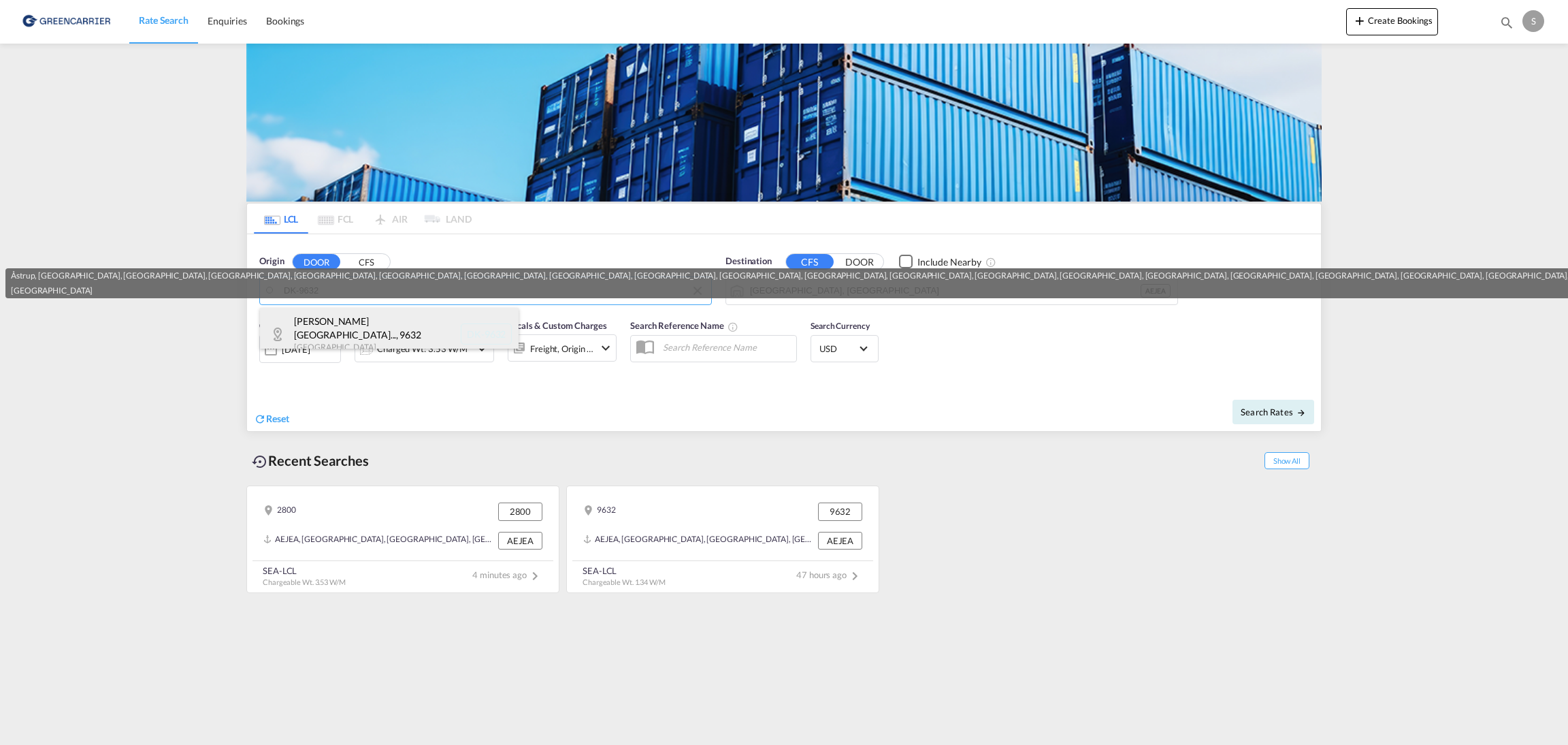
click at [373, 340] on div "[PERSON_NAME][GEOGRAPHIC_DATA]... , 9632 Denmark DK-9632" at bounding box center [389, 333] width 258 height 52
type input "DK-9632, [PERSON_NAME], [GEOGRAPHIC_DATA], [GEOGRAPHIC_DATA], [GEOGRAPHIC_DATA]…"
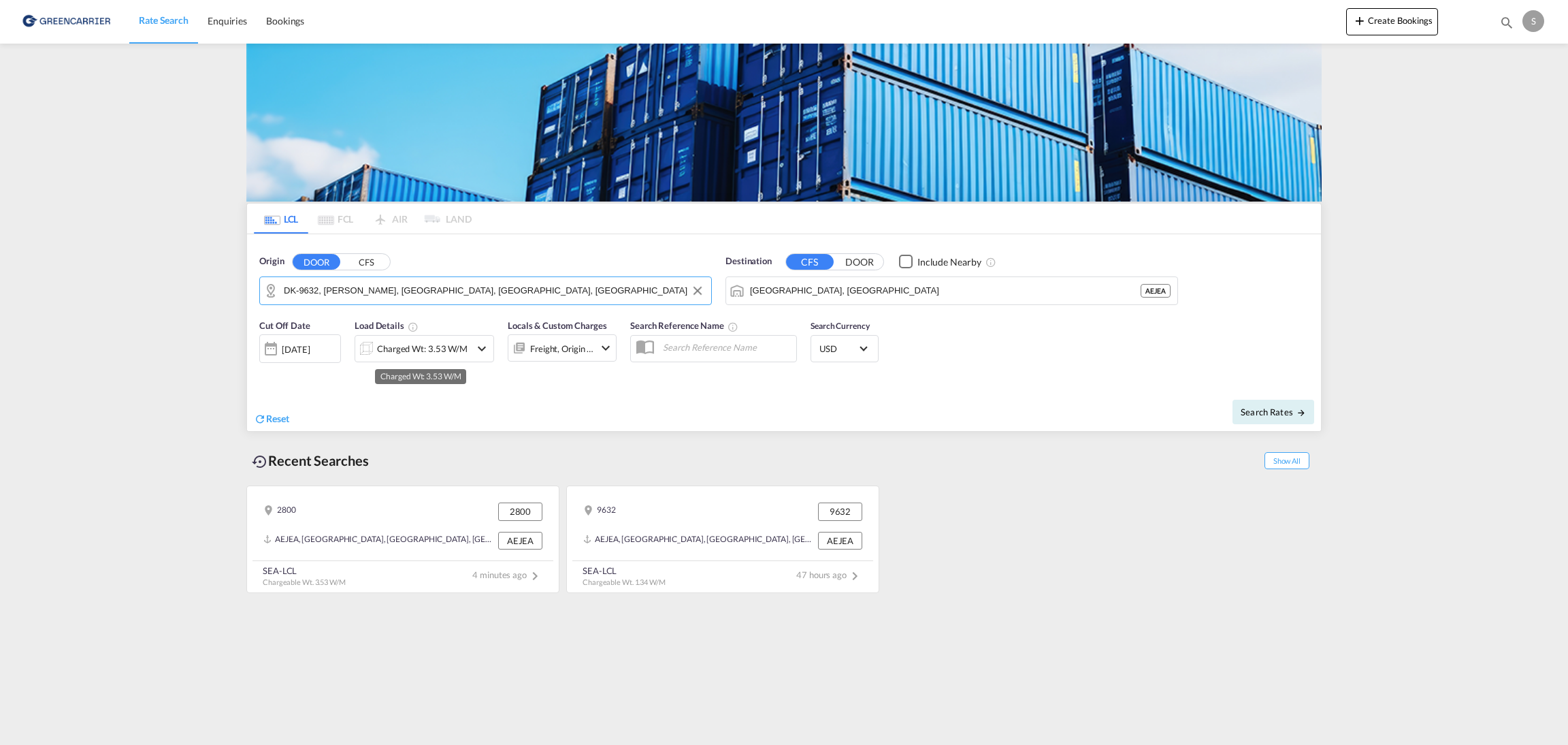
click at [454, 342] on div "Charged Wt: 3.53 W/M" at bounding box center [422, 349] width 91 height 19
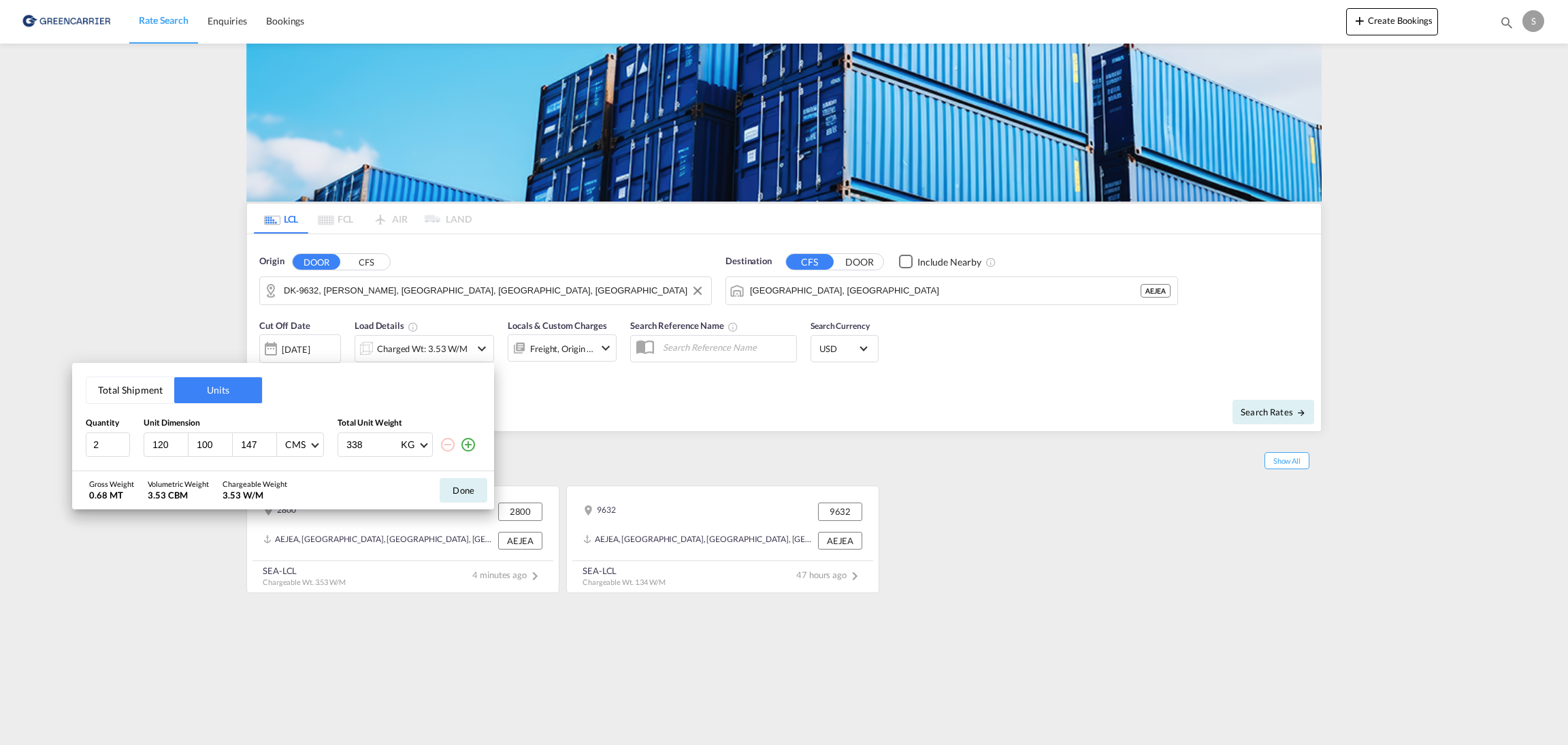
click at [208, 445] on input "100" at bounding box center [213, 445] width 37 height 12
type input "80"
type input "140"
drag, startPoint x: 362, startPoint y: 446, endPoint x: 339, endPoint y: 443, distance: 23.2
click at [340, 444] on div "338 KG KG LB" at bounding box center [385, 444] width 96 height 24
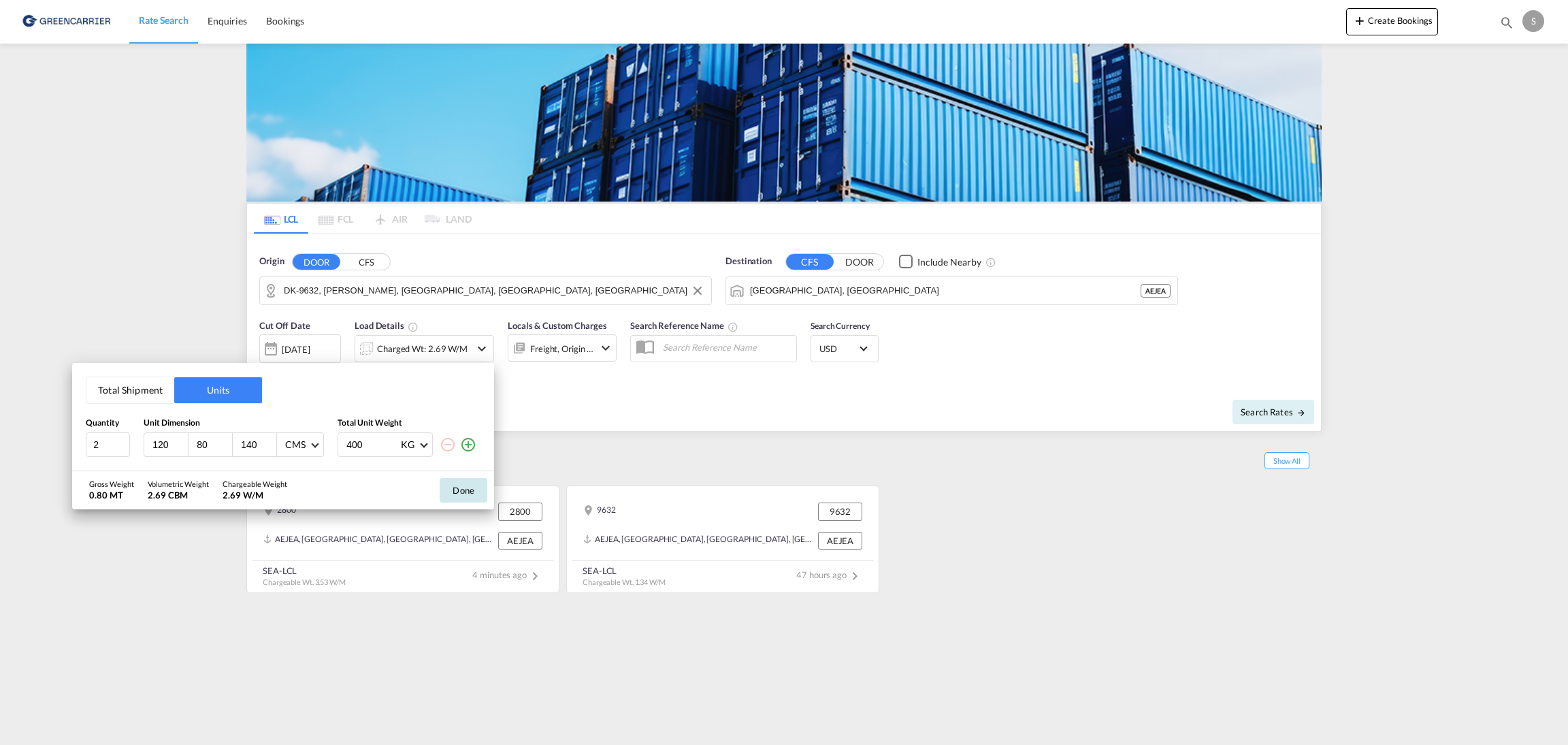
type input "400"
click at [449, 480] on button "Done" at bounding box center [463, 490] width 48 height 24
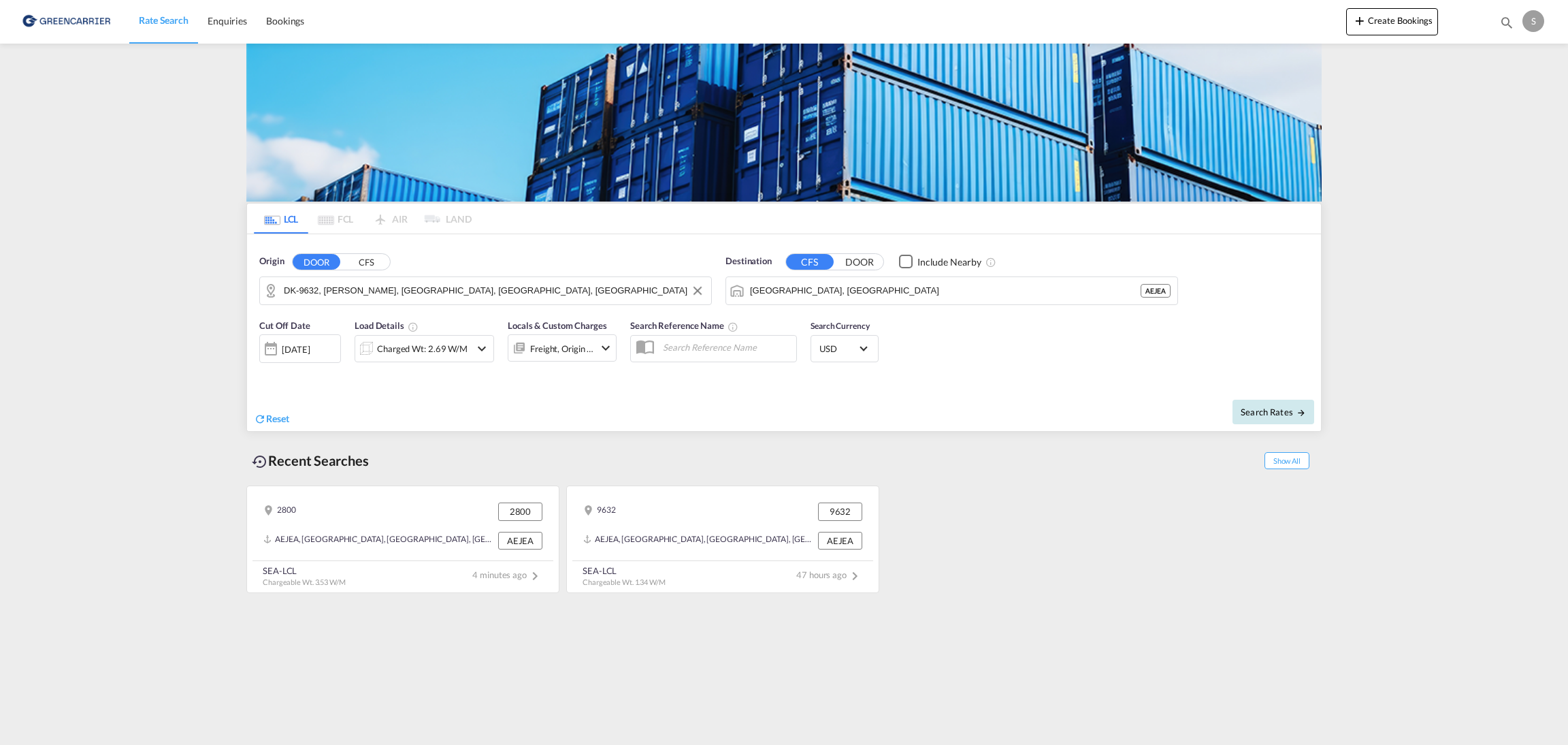
click at [1275, 410] on span "Search Rates" at bounding box center [1273, 412] width 65 height 11
type input "9632 to AEJEA / [DATE]"
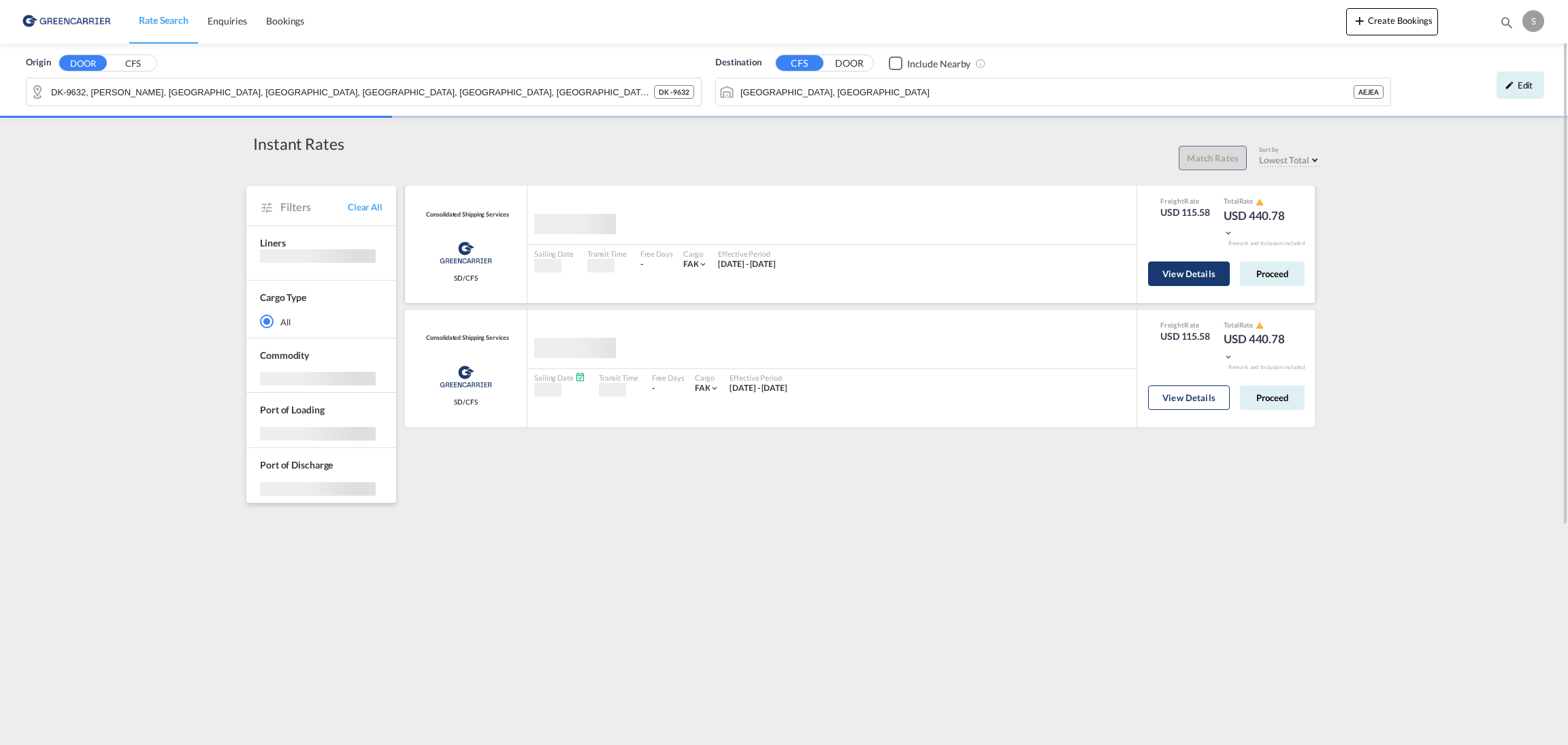
click at [1159, 265] on button "View Details" at bounding box center [1189, 273] width 82 height 24
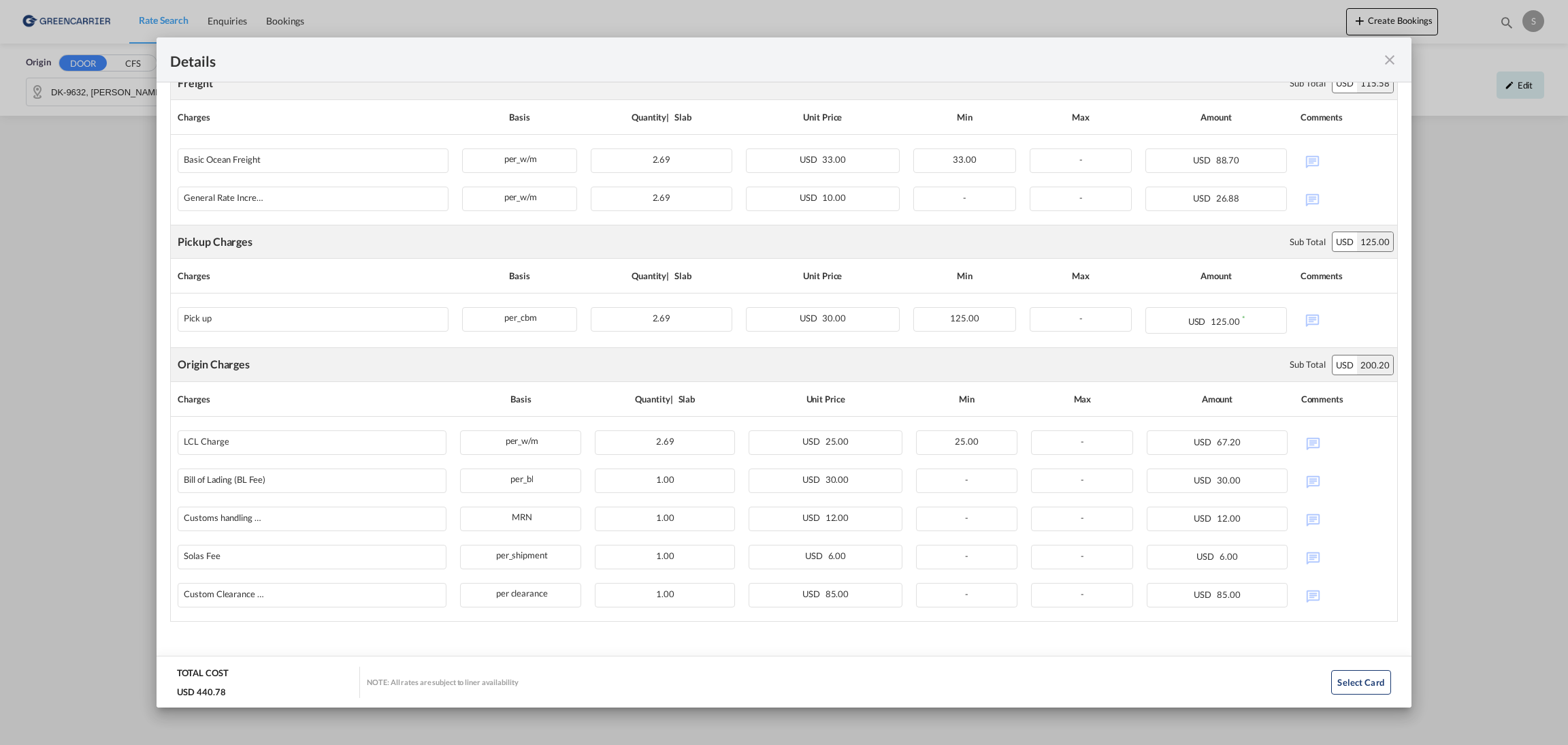
scroll to position [372, 0]
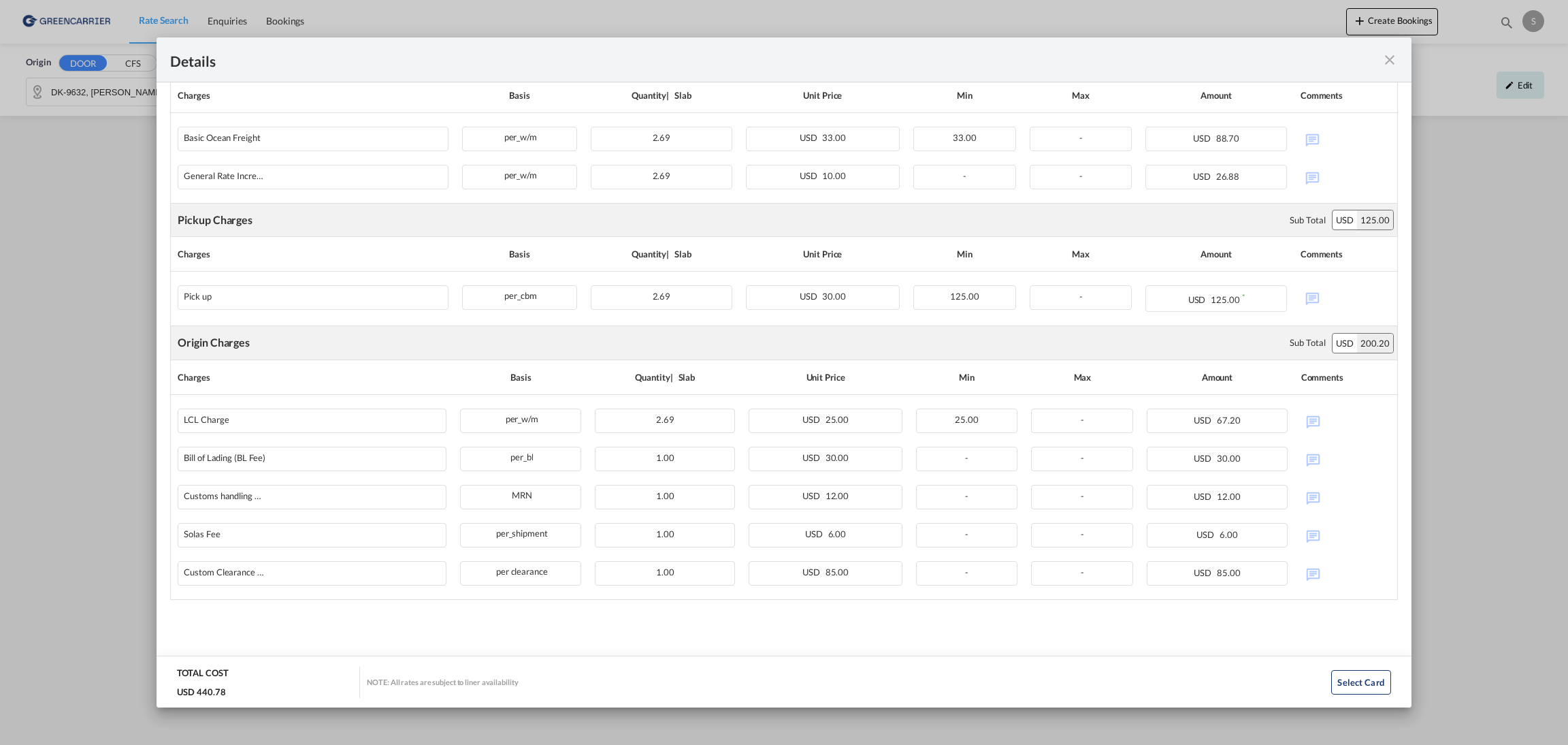
click at [675, 360] on div "Origin Charges Please enter leg name Leg Name Already Exists Sub Total USD 200.…" at bounding box center [784, 463] width 1227 height 273
click at [675, 360] on div "Origin Charges Please enter leg name Leg Name Already Exists Sub Total USD 200.…" at bounding box center [784, 343] width 1226 height 33
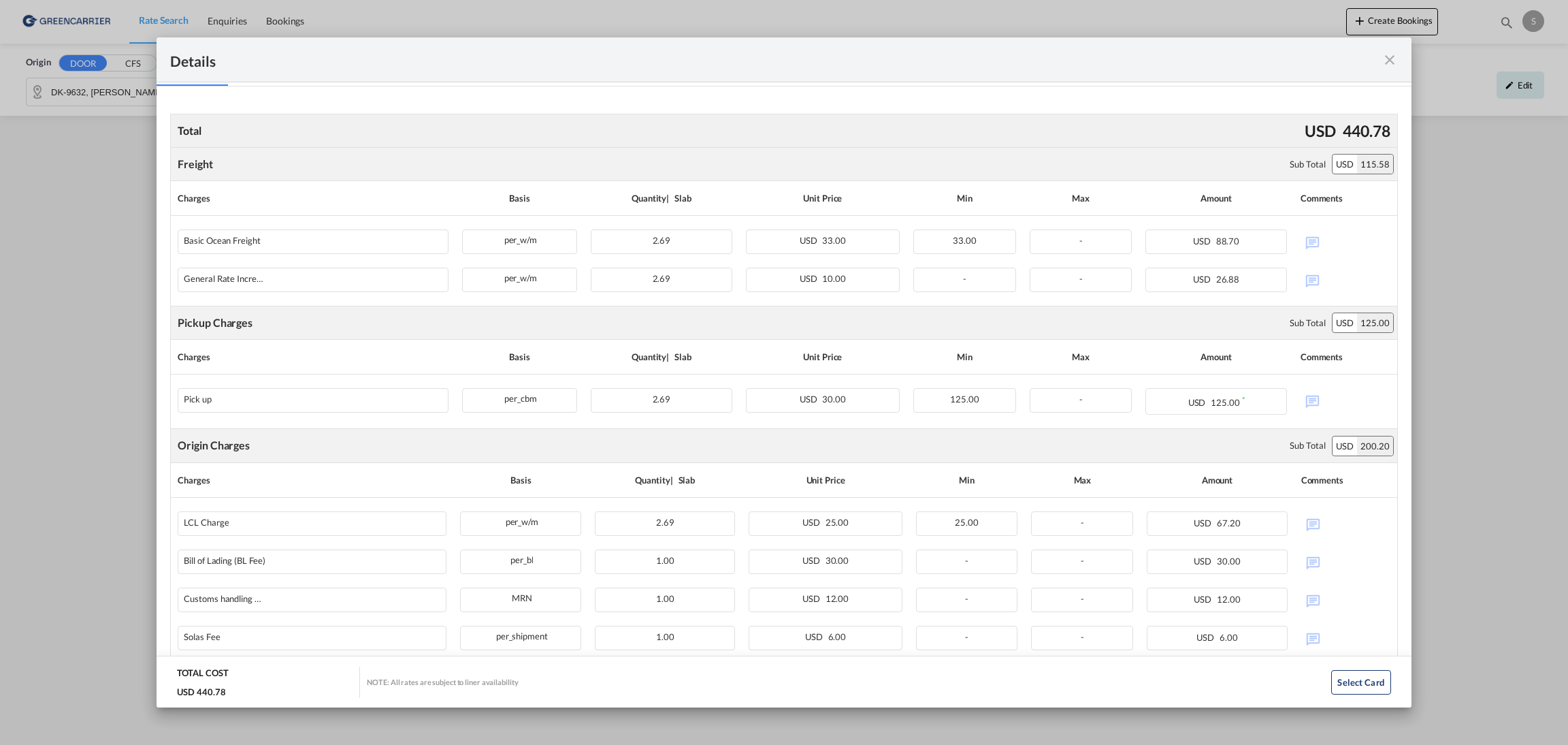
click at [1385, 67] on div "Details" at bounding box center [783, 60] width 1254 height 45
click at [1393, 53] on md-icon "icon-close fg-AAA8AD m-0 cursor" at bounding box center [1390, 60] width 17 height 17
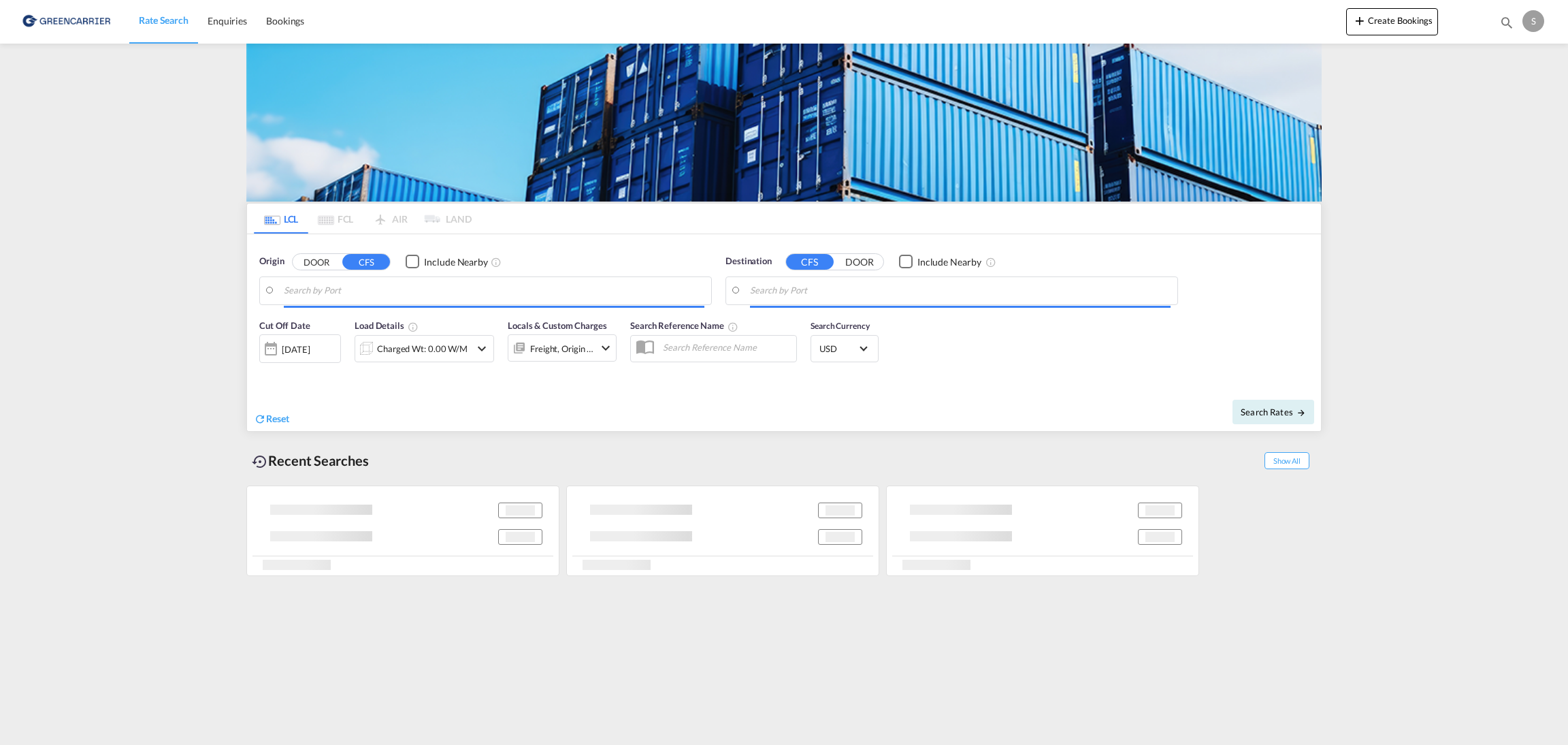
type input "DK-9632, [PERSON_NAME], [GEOGRAPHIC_DATA], [GEOGRAPHIC_DATA], [GEOGRAPHIC_DATA]…"
type input "[GEOGRAPHIC_DATA], [GEOGRAPHIC_DATA]"
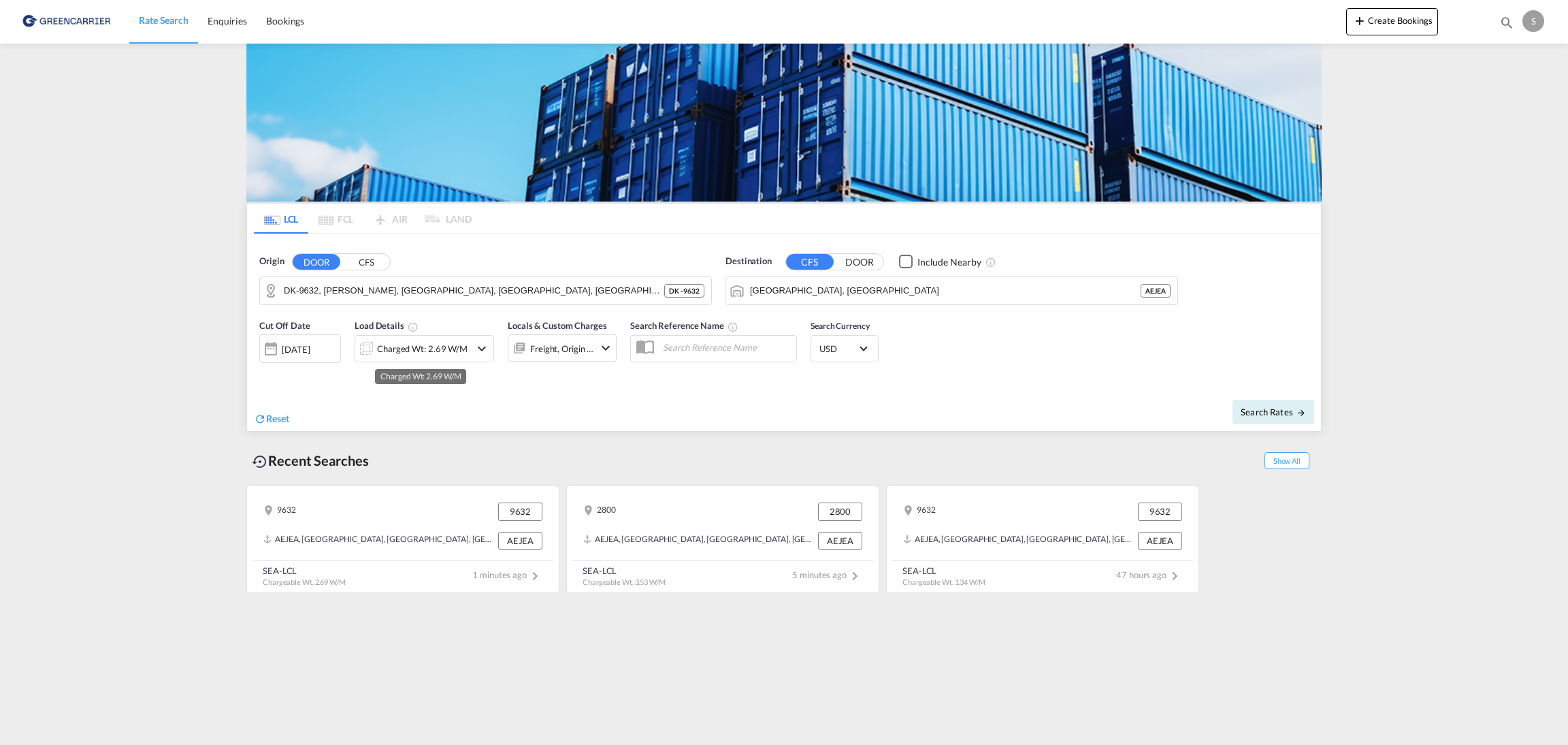
click at [459, 356] on div "Charged Wt: 2.69 W/M" at bounding box center [422, 349] width 91 height 19
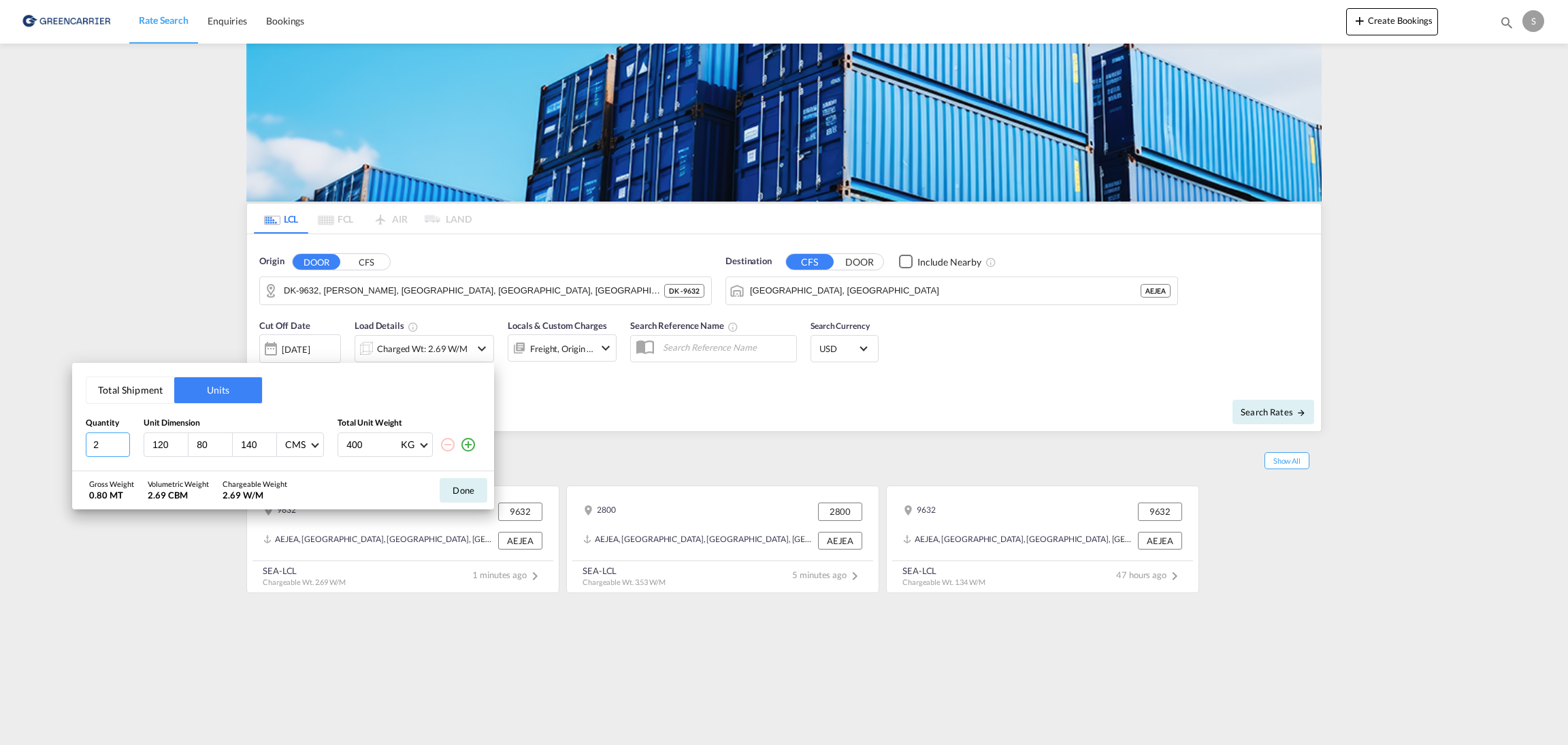
click at [108, 450] on input "2" at bounding box center [108, 444] width 44 height 24
type input "1"
click at [449, 495] on button "Done" at bounding box center [463, 490] width 48 height 24
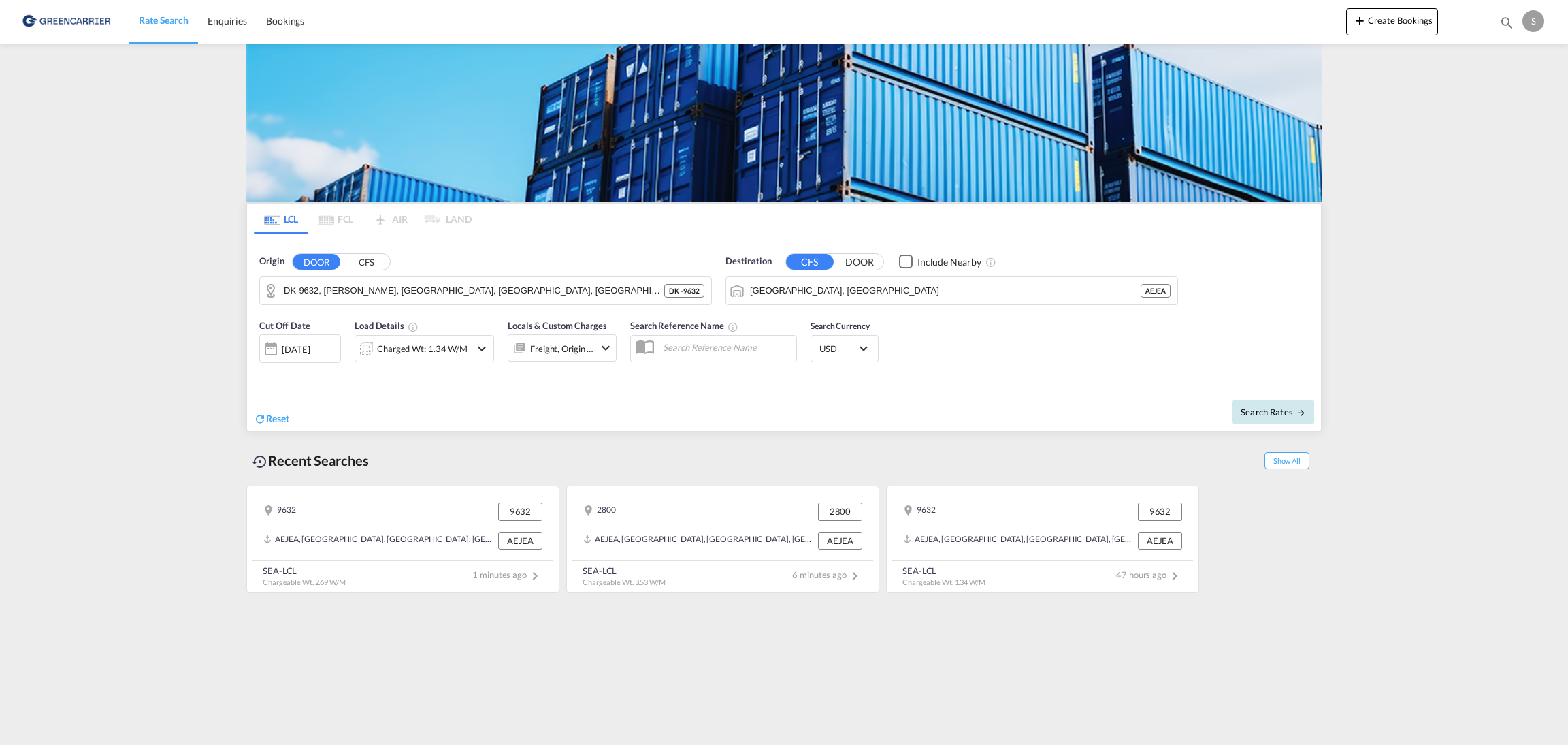
click at [1292, 409] on span "Search Rates" at bounding box center [1273, 412] width 65 height 11
type input "9632 to AEJEA / [DATE]"
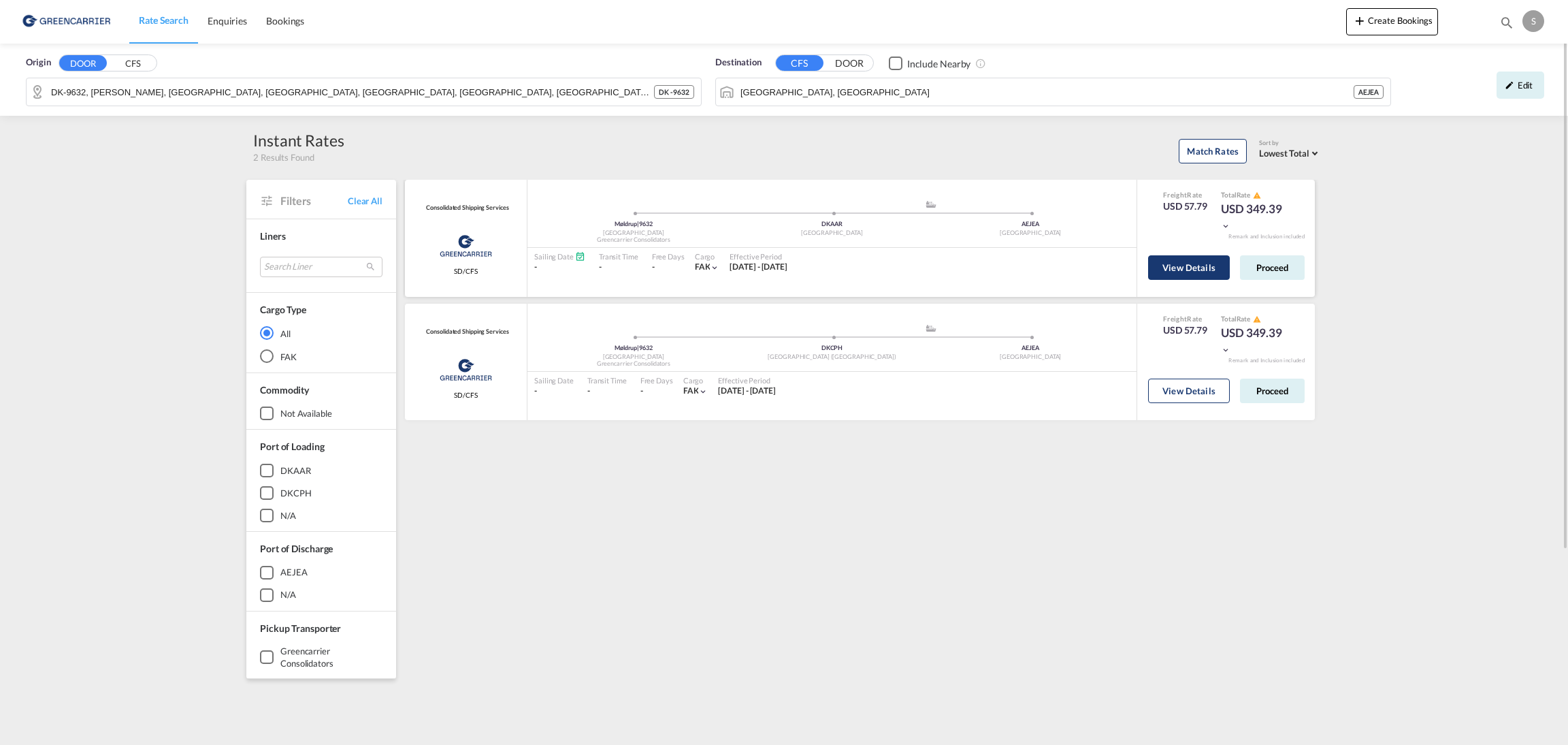
click at [1208, 271] on button "View Details" at bounding box center [1189, 267] width 82 height 24
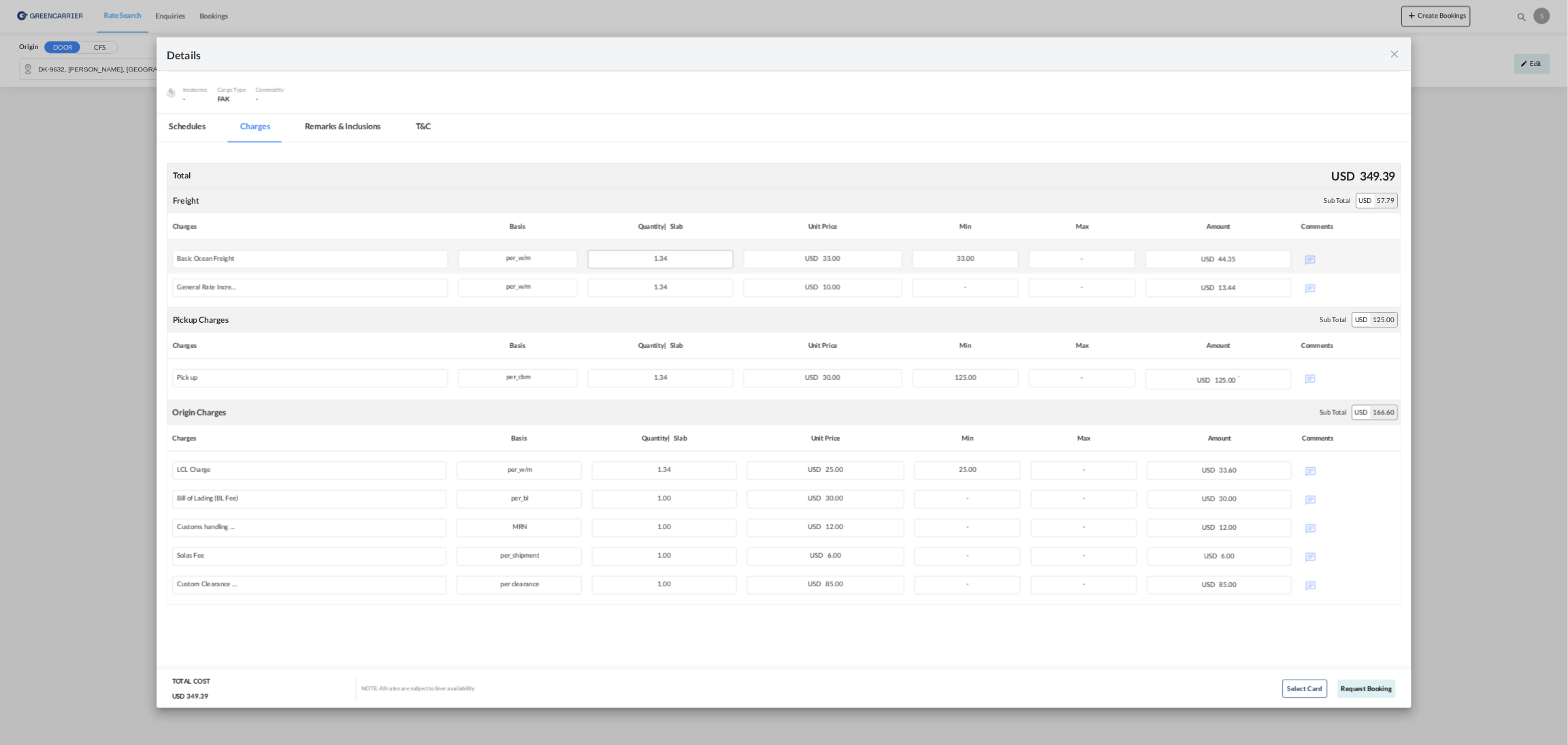
scroll to position [146, 0]
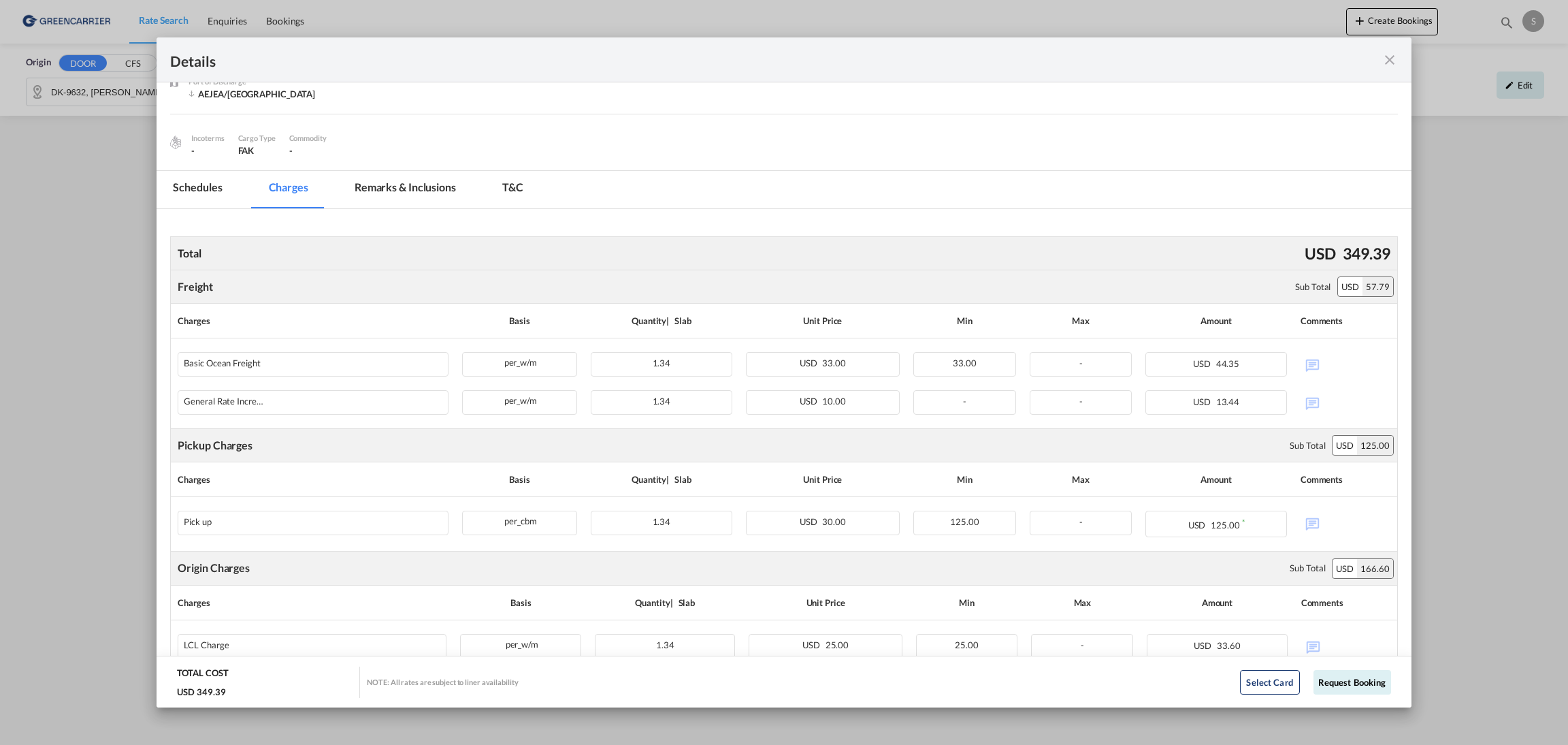
click at [1393, 62] on md-icon "icon-close fg-AAA8AD m-0 cursor" at bounding box center [1390, 60] width 17 height 17
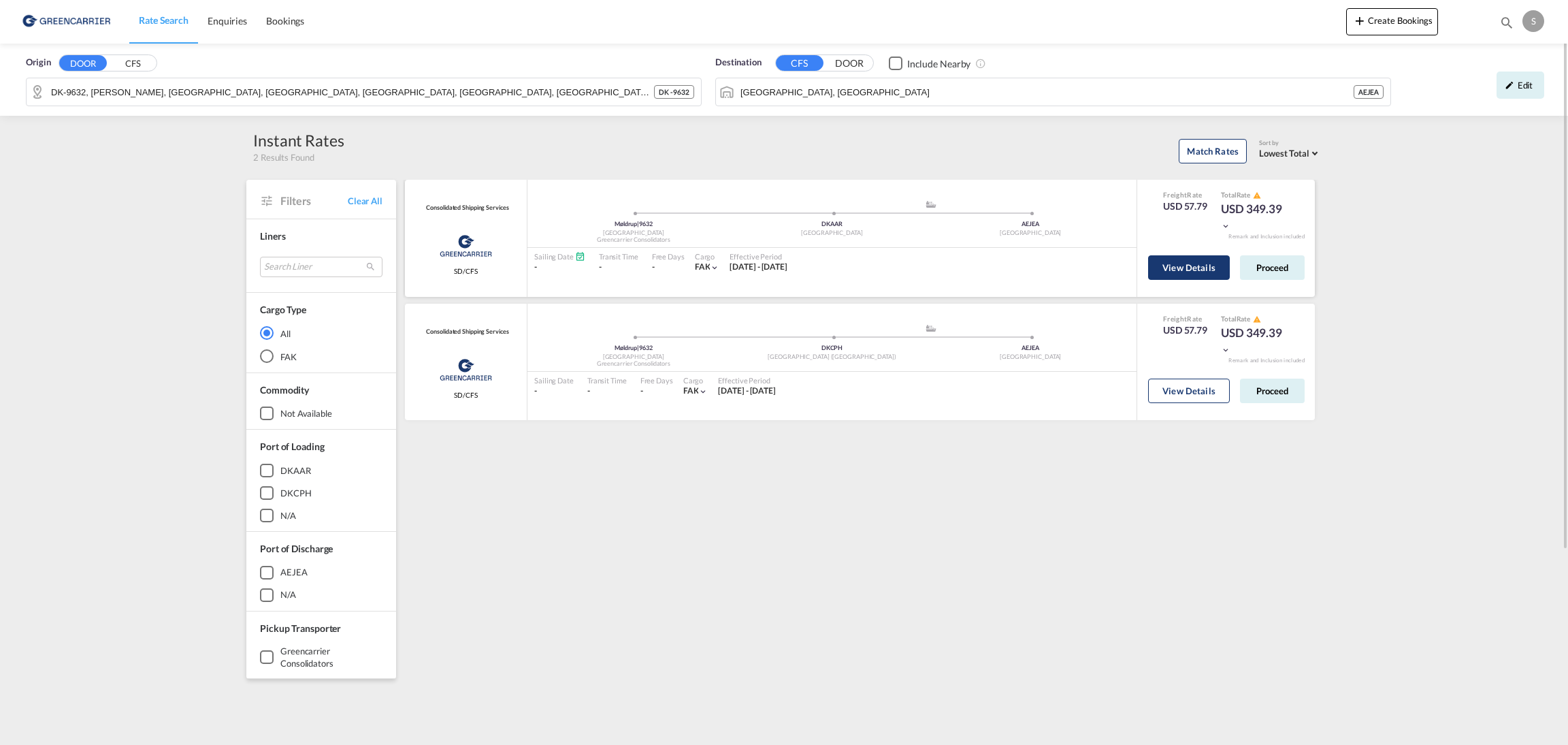
click at [1210, 271] on button "View Details" at bounding box center [1189, 267] width 82 height 24
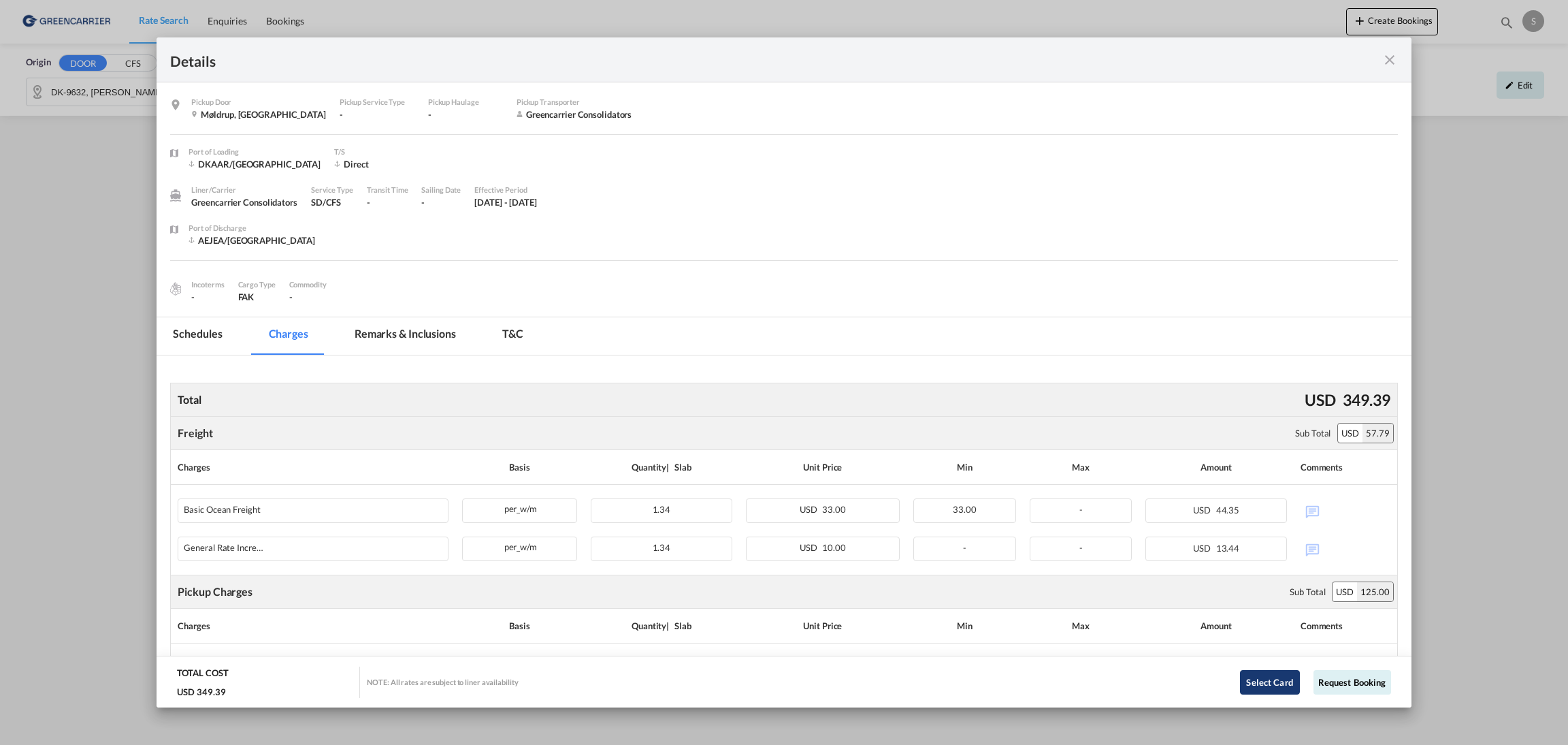
click at [1240, 690] on button "Select Card" at bounding box center [1269, 682] width 60 height 24
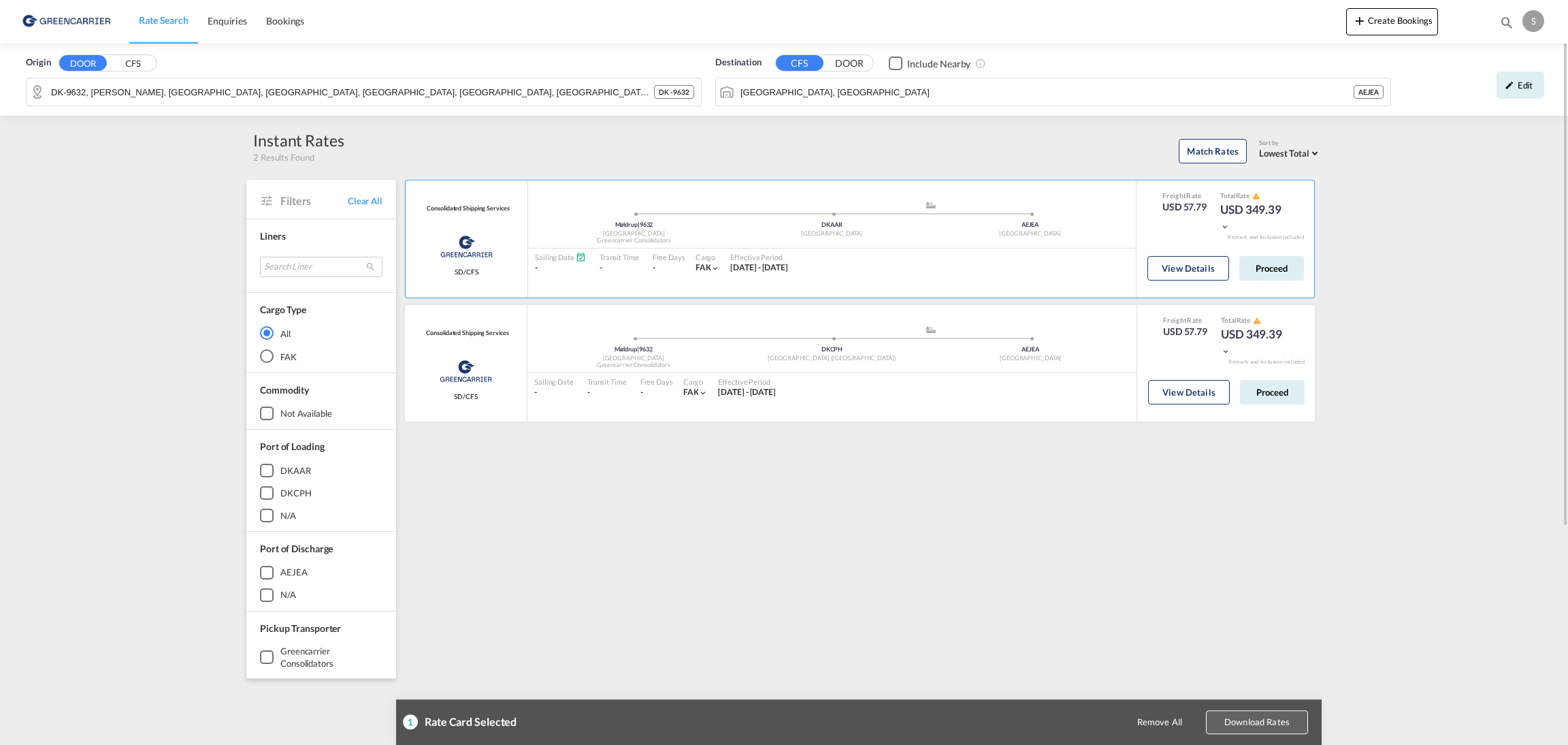
click at [1231, 725] on button "Download Rates" at bounding box center [1256, 722] width 102 height 24
